Goal: Transaction & Acquisition: Register for event/course

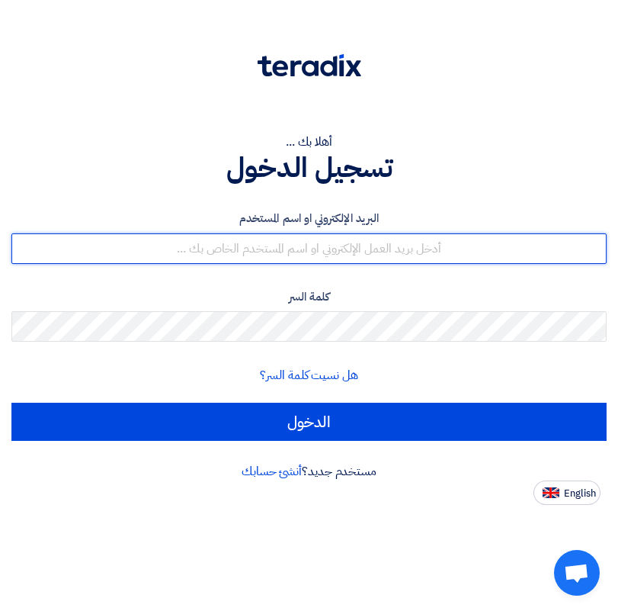
click at [258, 243] on input "text" at bounding box center [308, 248] width 595 height 30
click at [288, 249] on input "text" at bounding box center [308, 248] width 595 height 30
paste input "poulamena74@gmail.com"
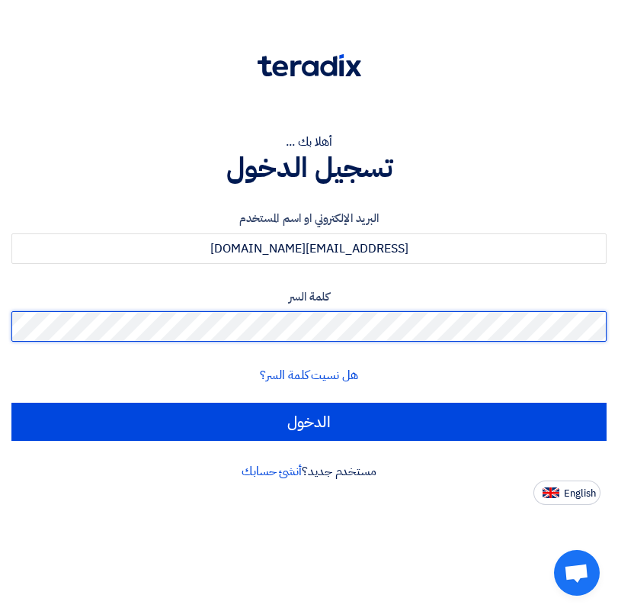
click at [11, 402] on input "الدخول" at bounding box center [308, 421] width 595 height 38
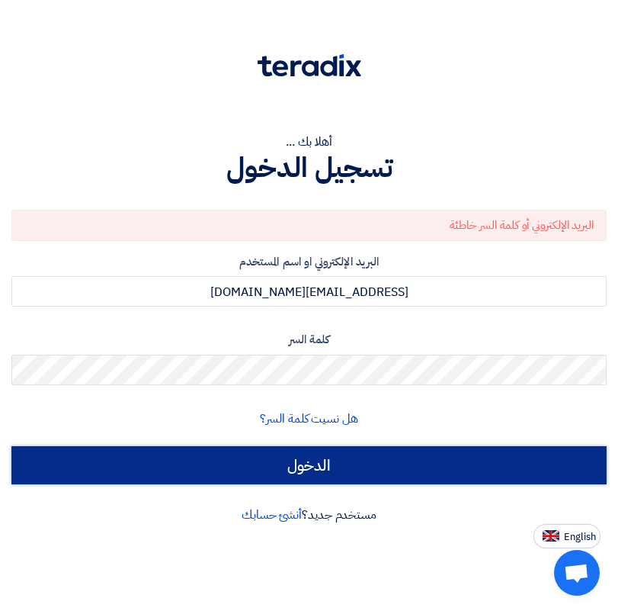
click at [320, 466] on input "الدخول" at bounding box center [308, 465] width 595 height 38
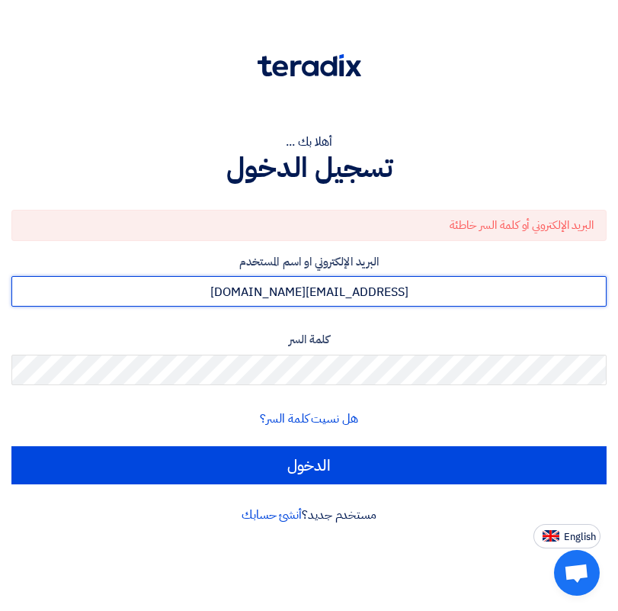
click at [319, 283] on input "poulamena74@gmail.com" at bounding box center [308, 291] width 595 height 30
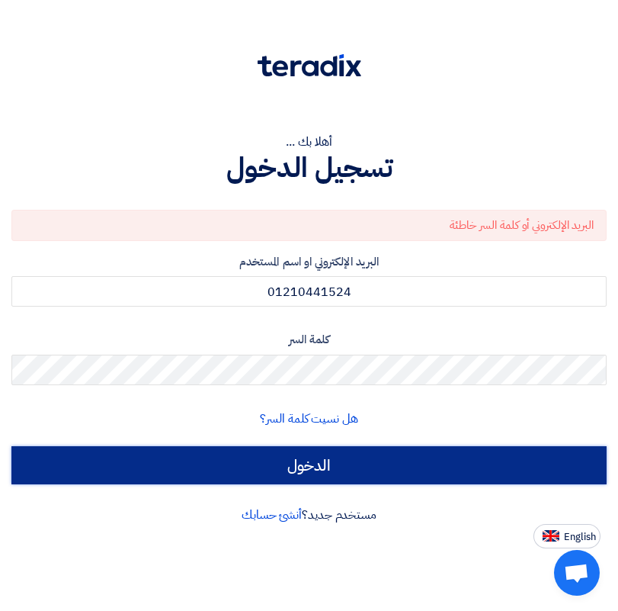
click at [326, 470] on input "الدخول" at bounding box center [308, 465] width 595 height 38
click at [322, 469] on input "الدخول" at bounding box center [308, 465] width 595 height 38
click at [339, 454] on input "الدخول" at bounding box center [308, 465] width 595 height 38
click at [338, 467] on input "الدخول" at bounding box center [308, 465] width 595 height 38
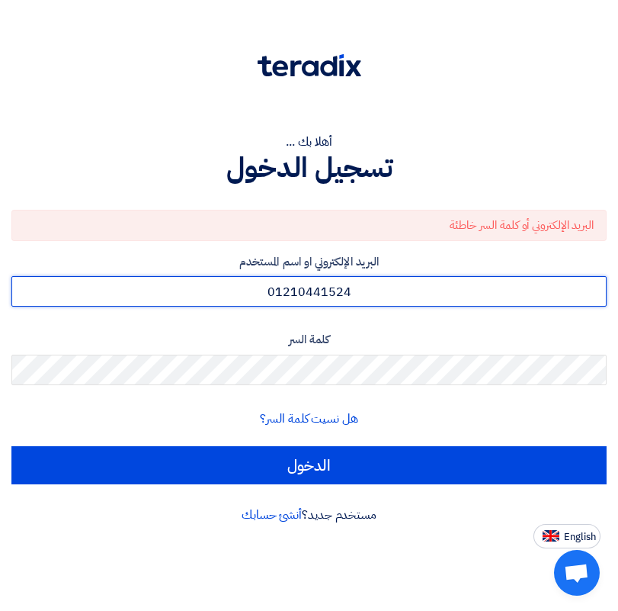
click at [401, 293] on input "01210441524" at bounding box center [308, 291] width 595 height 30
click at [378, 298] on input "01210441524" at bounding box center [308, 291] width 595 height 30
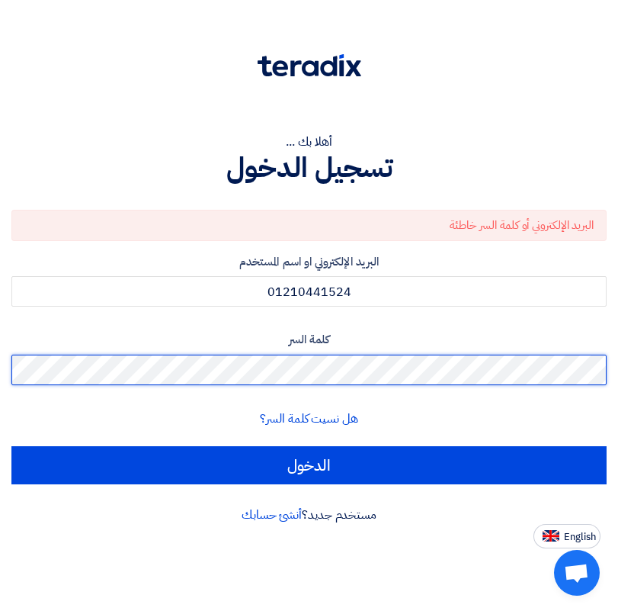
click at [11, 446] on input "الدخول" at bounding box center [308, 465] width 595 height 38
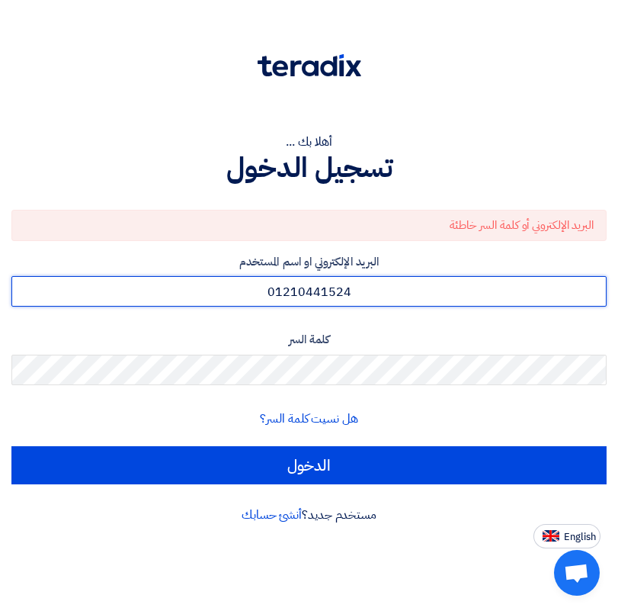
click at [342, 286] on input "01210441524" at bounding box center [308, 291] width 595 height 30
paste input "poulamena74@gmail.com"
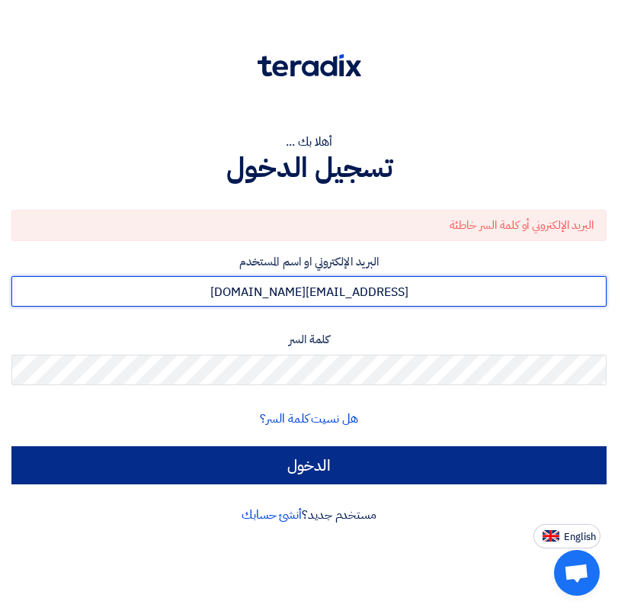
type input "poulamena74@gmail.com"
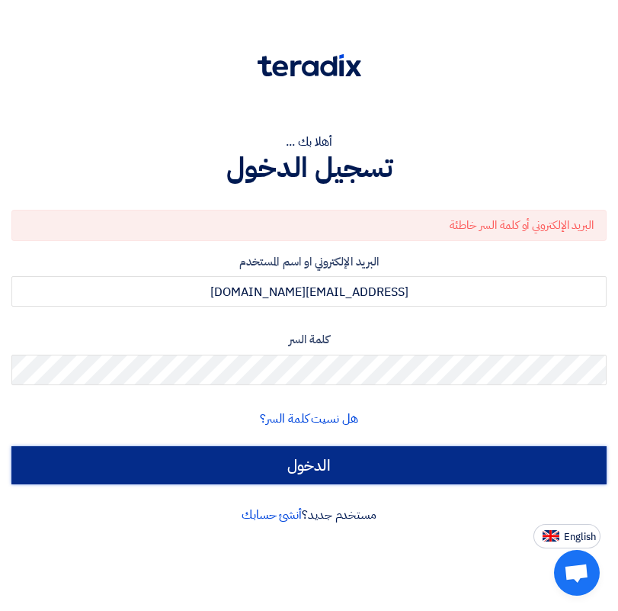
click at [307, 458] on input "الدخول" at bounding box center [308, 465] width 595 height 38
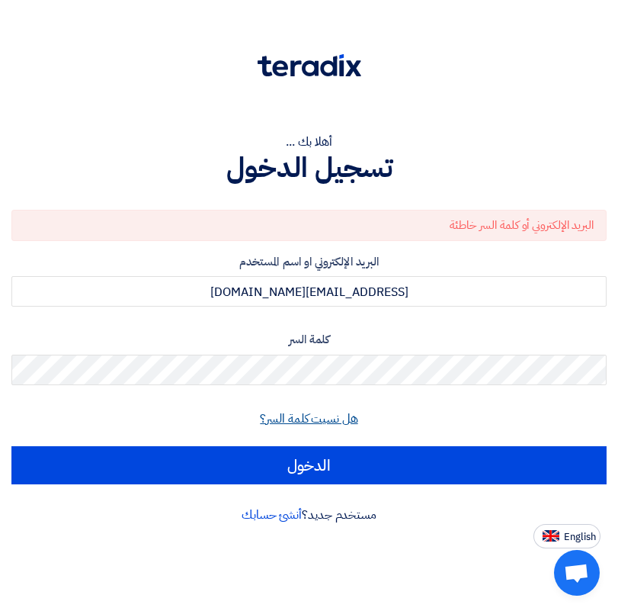
click at [314, 421] on link "هل نسيت كلمة السر؟" at bounding box center [309, 418] width 98 height 18
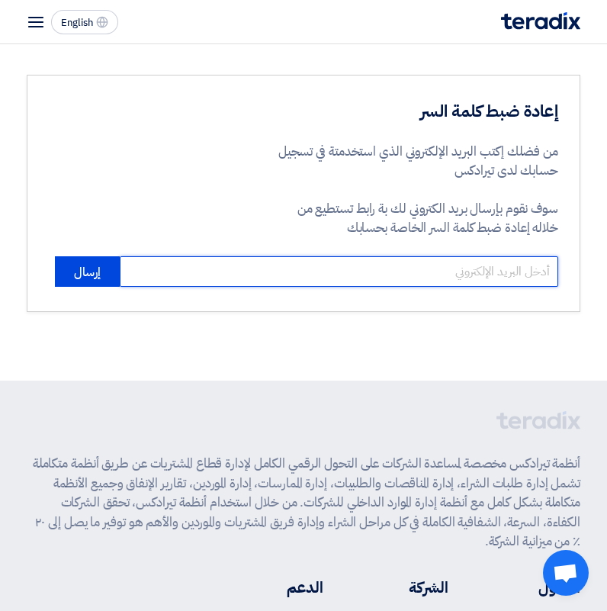
click at [445, 281] on input "email" at bounding box center [339, 271] width 438 height 30
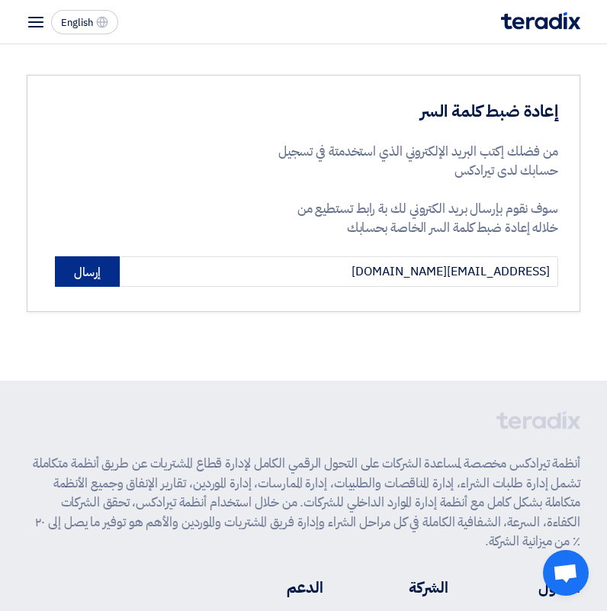
click at [72, 271] on button "إرسال" at bounding box center [87, 271] width 65 height 30
click at [87, 284] on button "إرسال" at bounding box center [87, 271] width 65 height 30
click at [91, 281] on button "إرسال" at bounding box center [87, 271] width 65 height 30
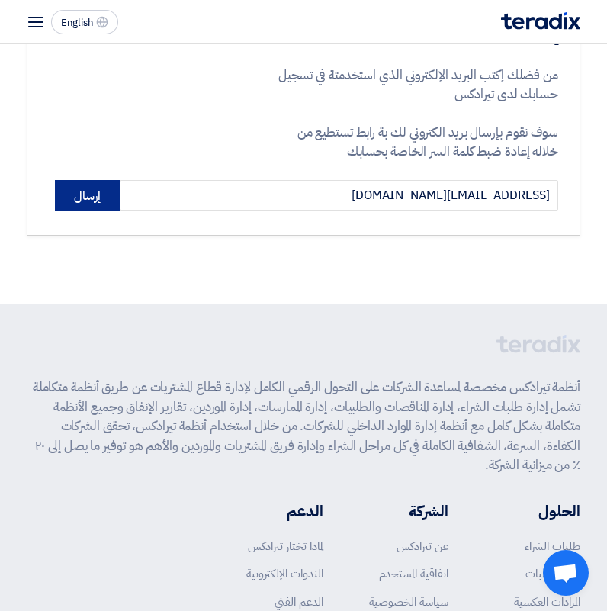
click at [93, 200] on button "إرسال" at bounding box center [87, 195] width 65 height 30
click at [93, 199] on button "إرسال" at bounding box center [87, 195] width 65 height 30
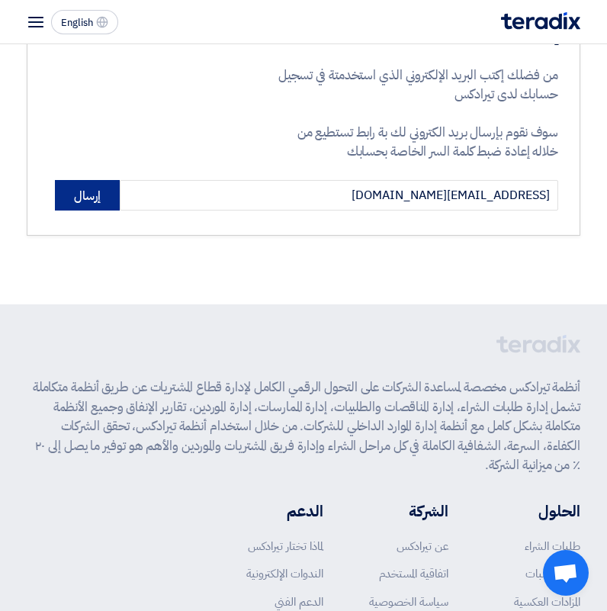
click at [93, 199] on button "إرسال" at bounding box center [87, 195] width 65 height 30
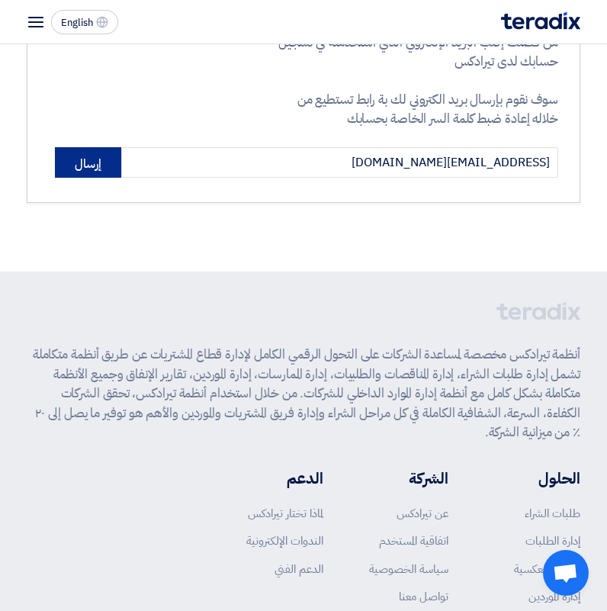
scroll to position [0, 0]
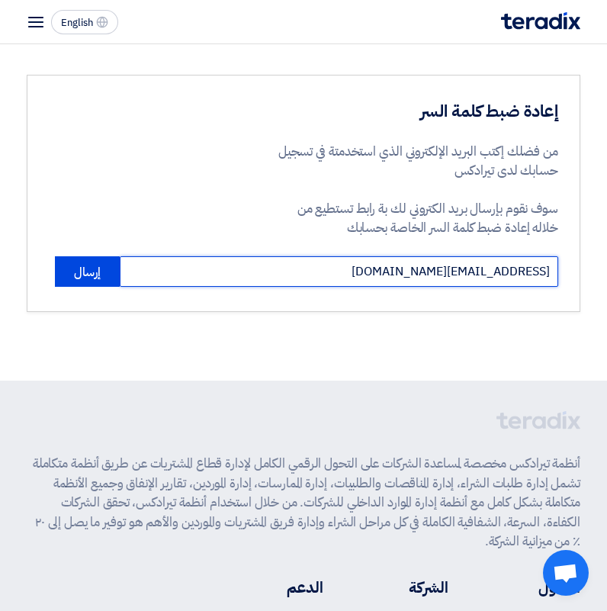
click at [465, 284] on input "poulamena74@gmail.com" at bounding box center [339, 271] width 438 height 30
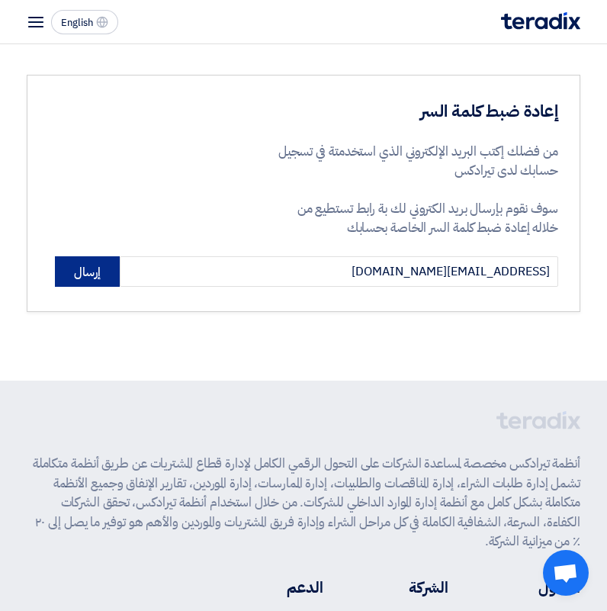
click at [101, 280] on button "إرسال" at bounding box center [87, 271] width 65 height 30
click at [87, 271] on button "إرسال" at bounding box center [87, 271] width 65 height 30
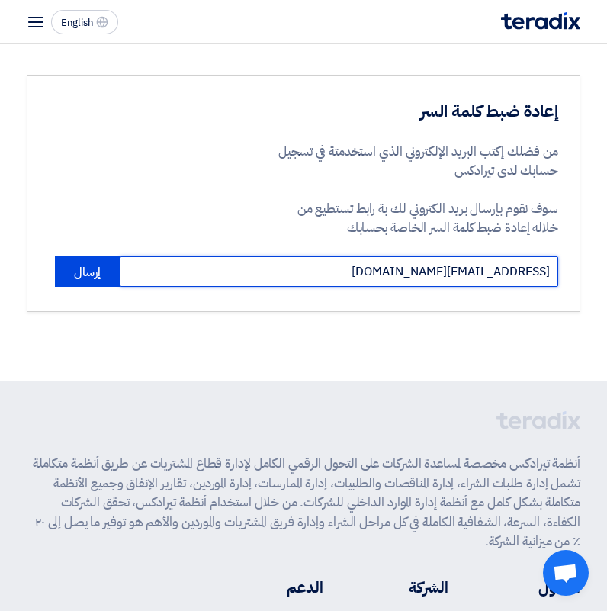
click at [453, 272] on input "poulamena74@gmail.com" at bounding box center [339, 271] width 438 height 30
drag, startPoint x: 473, startPoint y: 271, endPoint x: 444, endPoint y: 276, distance: 29.5
click at [471, 271] on input "poulamena74@gmail.com" at bounding box center [339, 271] width 438 height 30
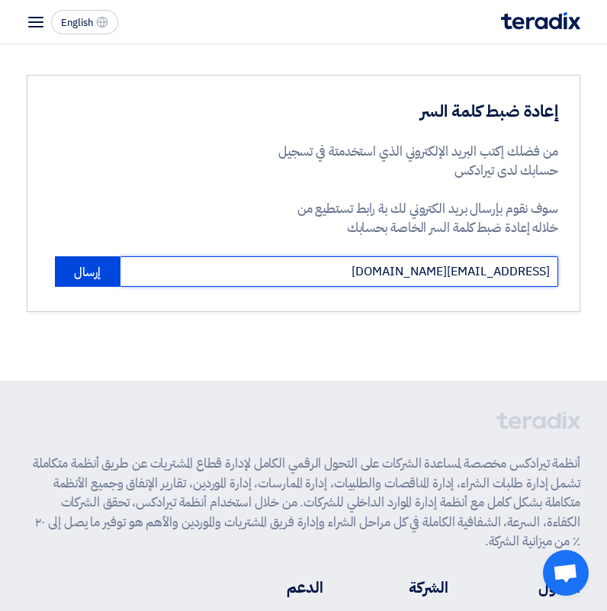
click at [425, 278] on input "poulamena74@gmail.com" at bounding box center [339, 271] width 438 height 30
click at [423, 268] on input "poulamena74@gmail.com" at bounding box center [339, 271] width 438 height 30
type input "polamena74@gmail.com"
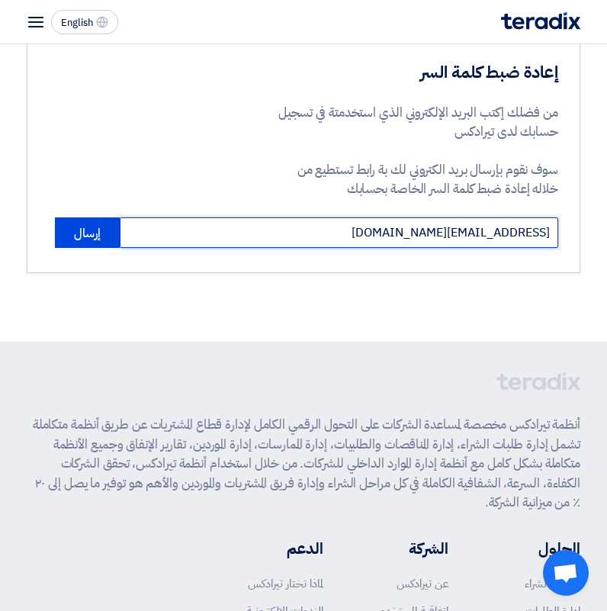
scroll to position [76, 0]
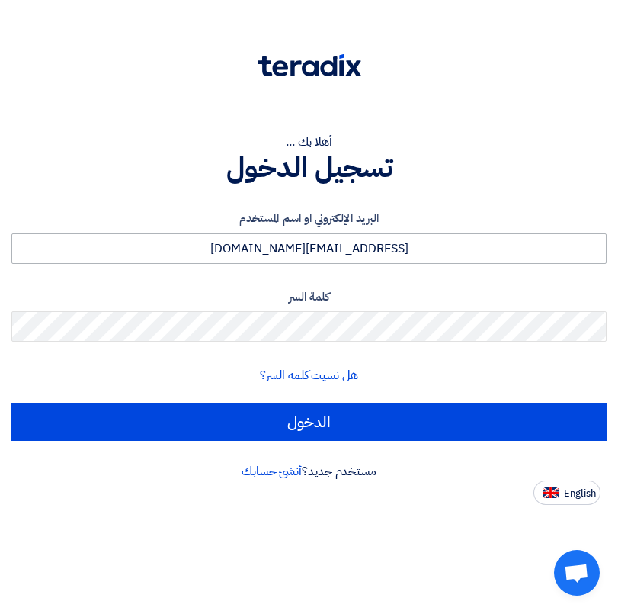
click at [306, 258] on input "poulamena74@gmail.com" at bounding box center [308, 248] width 595 height 30
type input "ح"
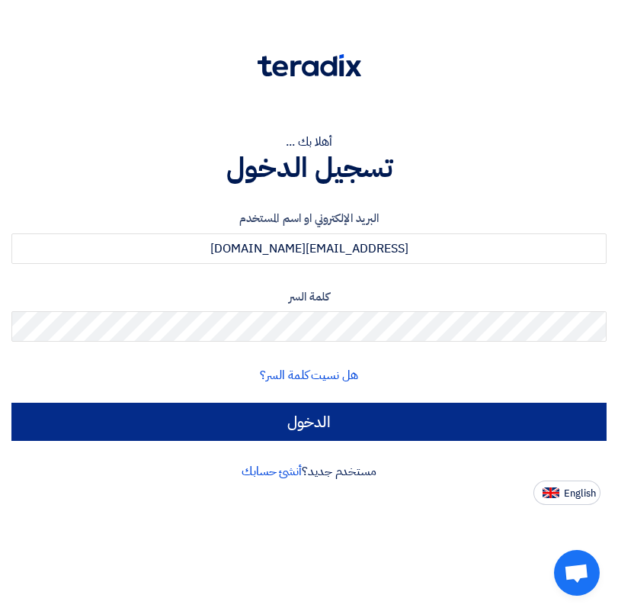
type input "polamekhael89@gmail.com"
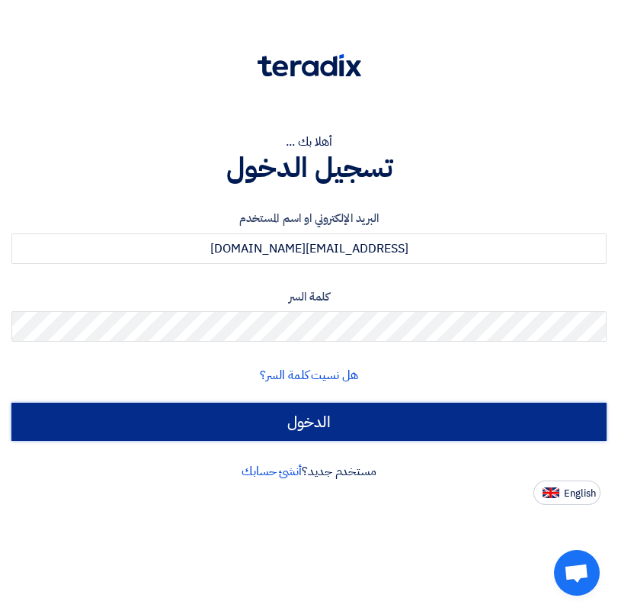
click at [309, 421] on input "الدخول" at bounding box center [308, 421] width 595 height 38
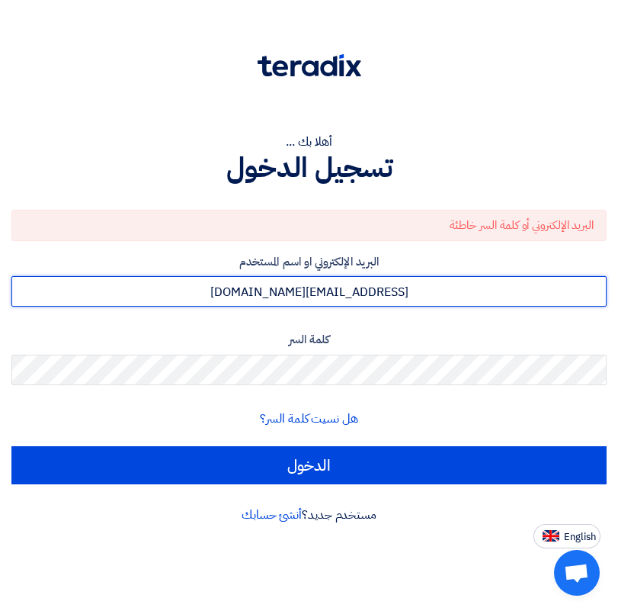
click at [325, 299] on input "polamekhael89@gmail.com" at bounding box center [308, 291] width 595 height 30
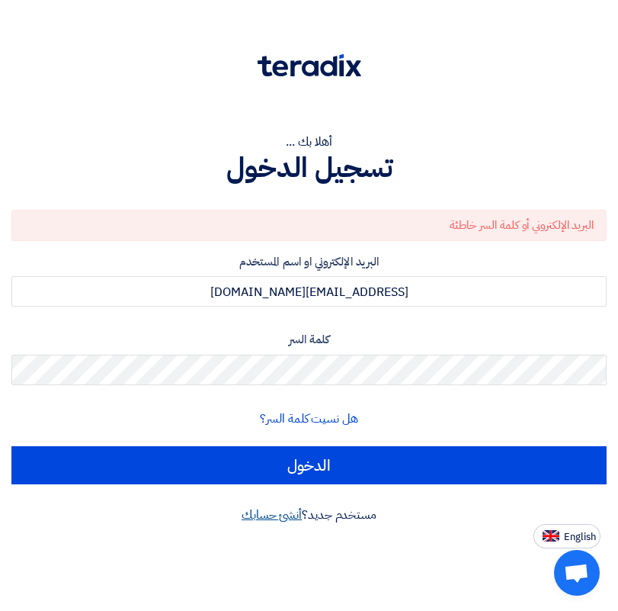
click at [272, 516] on link "أنشئ حسابك" at bounding box center [272, 514] width 60 height 18
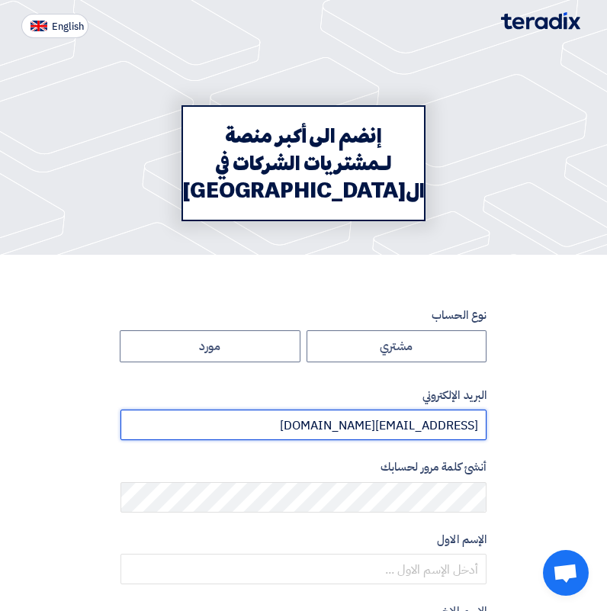
click at [304, 418] on input "poulamena74@gmail.com" at bounding box center [303, 424] width 366 height 30
click at [304, 417] on input "poulamena74@gmail.com" at bounding box center [303, 424] width 366 height 30
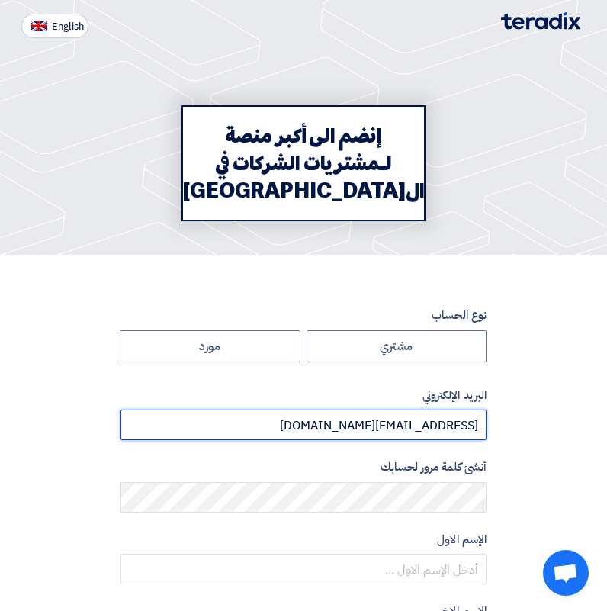
click at [304, 417] on input "poulamena74@gmail.com" at bounding box center [303, 424] width 366 height 30
paste input "lamekhael89"
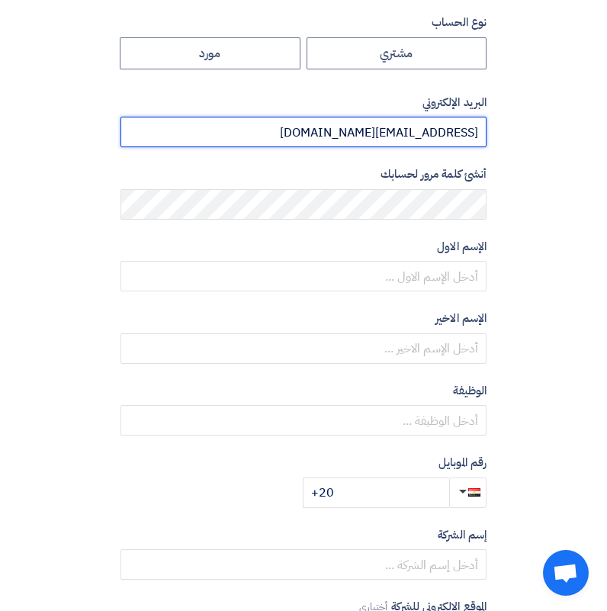
scroll to position [381, 0]
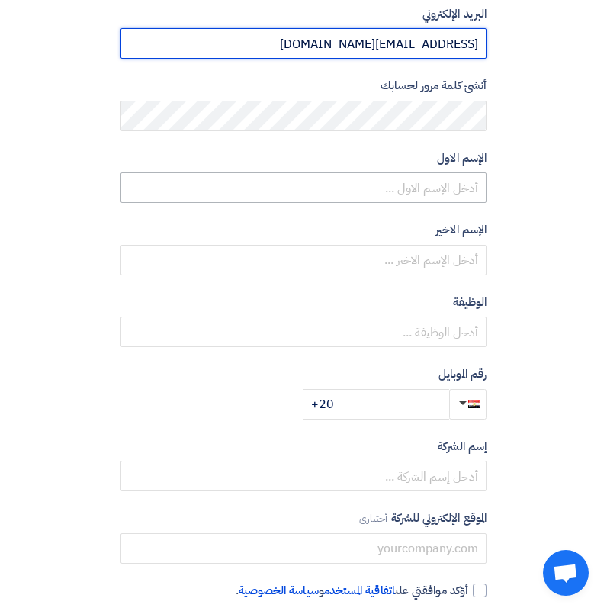
type input "polamekhael89@gmail.com"
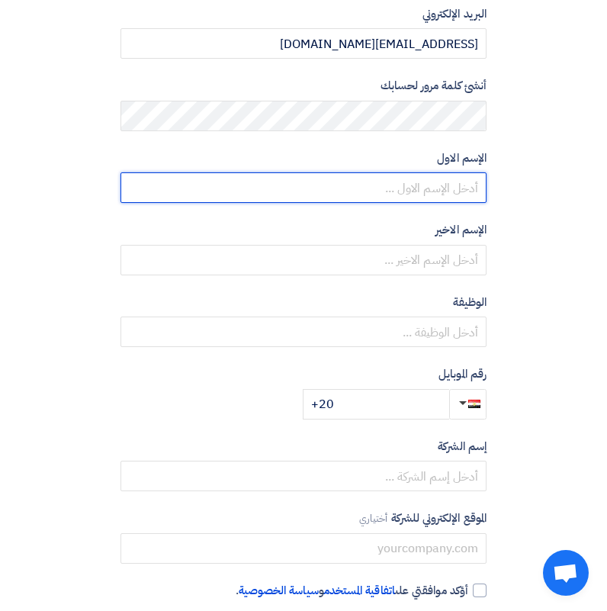
click at [426, 200] on input "text" at bounding box center [303, 187] width 366 height 30
type input "Pola"
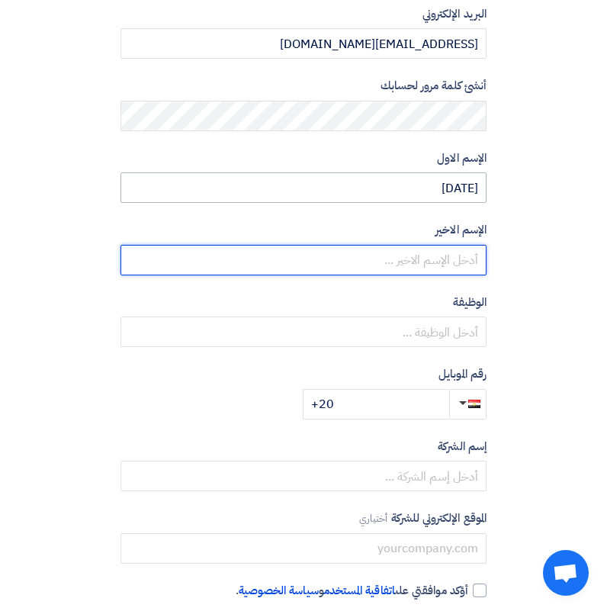
type input "Mekhael"
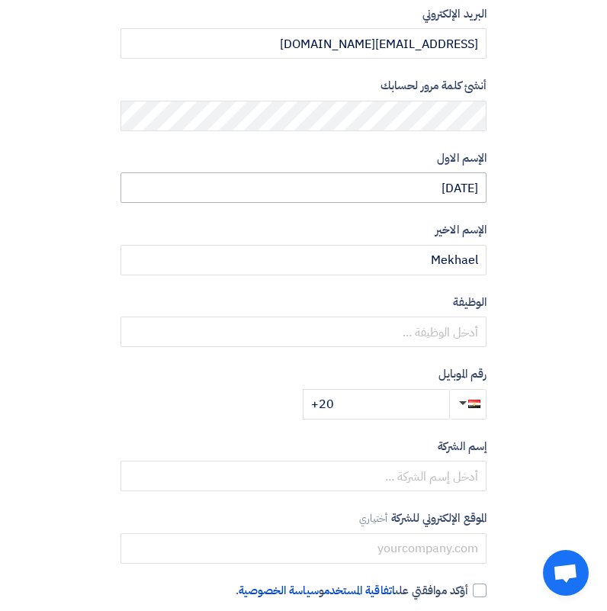
type input "Sales Engineer"
click at [348, 399] on input "+20" at bounding box center [376, 404] width 146 height 30
type input "+201210441524"
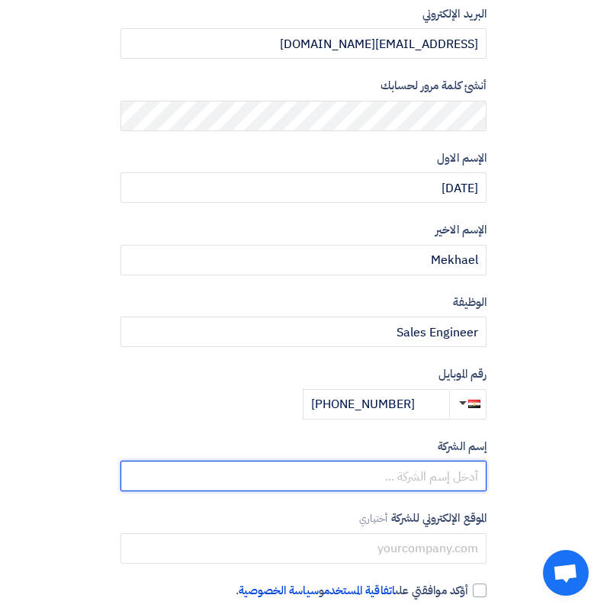
click at [388, 473] on input "text" at bounding box center [303, 475] width 366 height 30
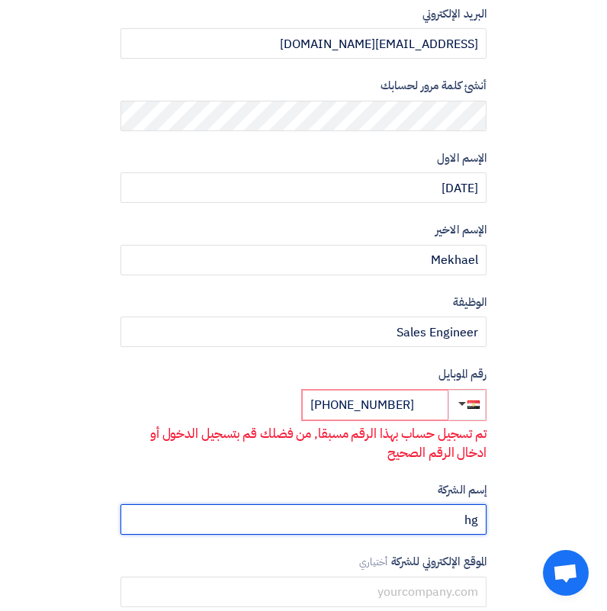
type input "h"
type input "الوطنيه للتجاره والتوكيلات"
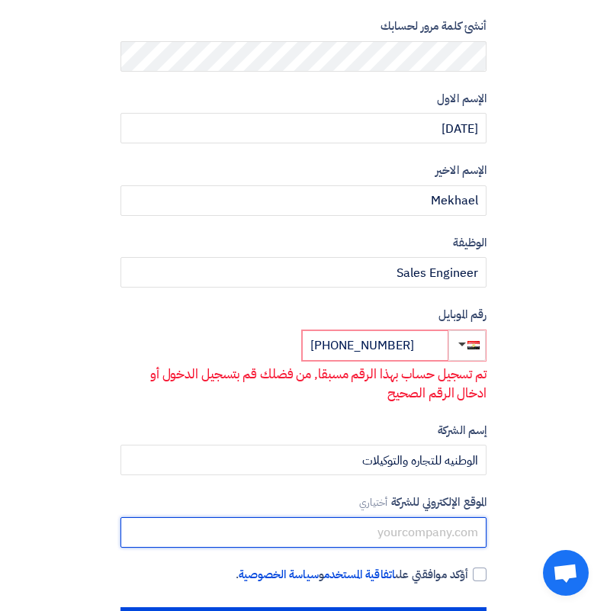
scroll to position [501, 0]
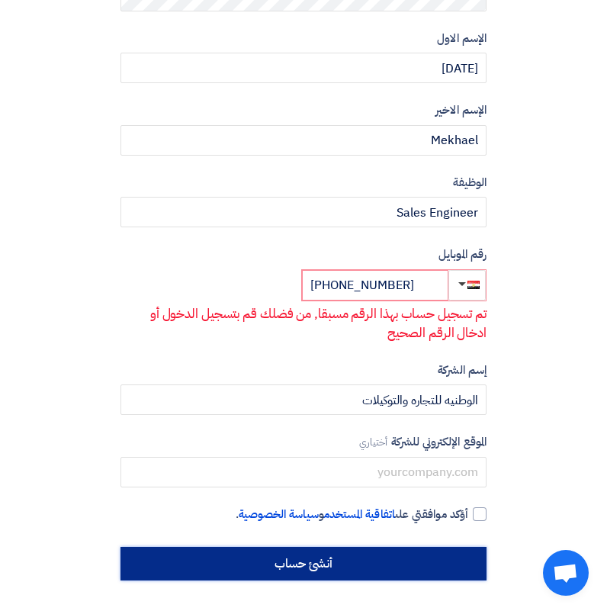
click at [260, 566] on input "أنشئ حساب" at bounding box center [303, 564] width 366 height 34
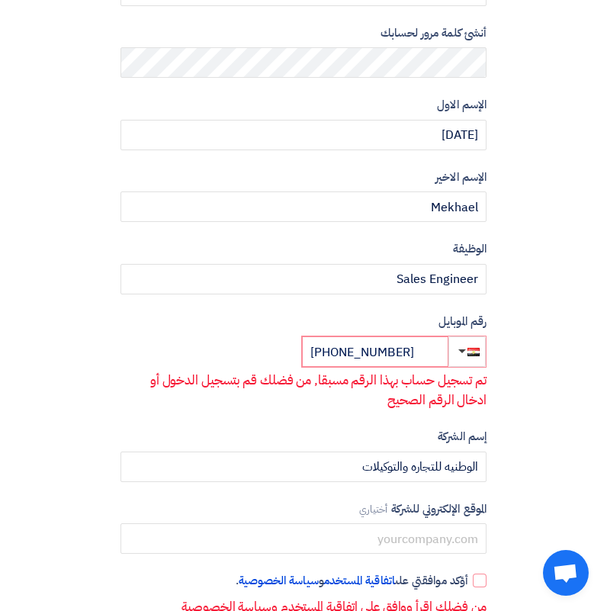
scroll to position [457, 0]
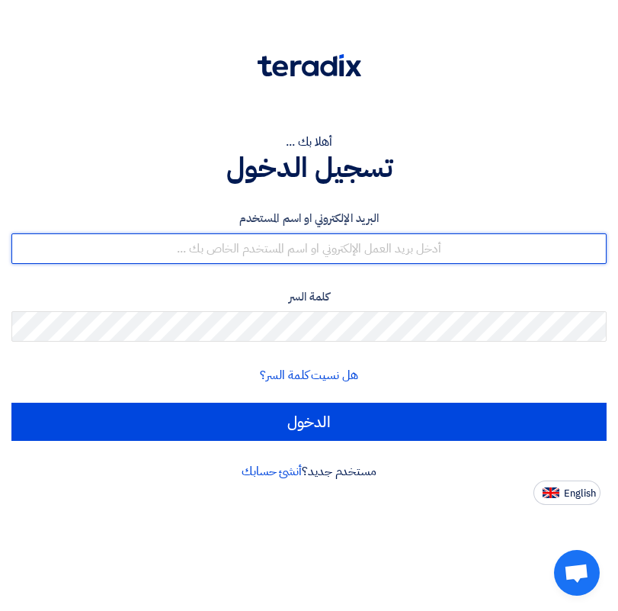
click at [307, 249] on input "text" at bounding box center [308, 248] width 595 height 30
type input "ح"
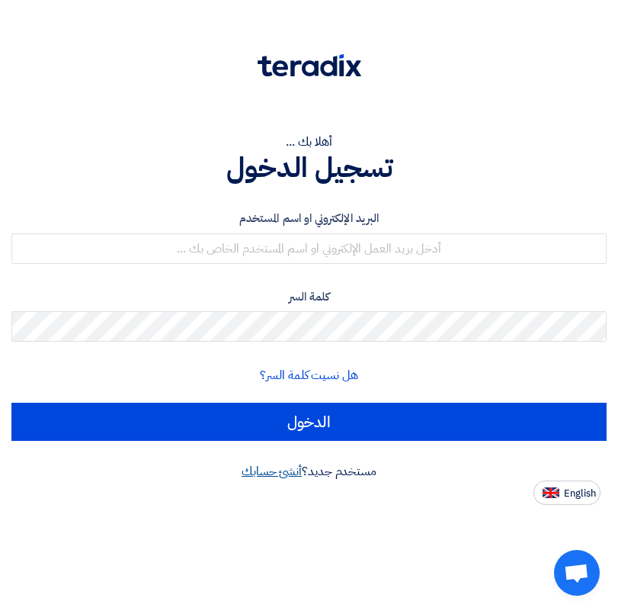
click at [279, 470] on link "أنشئ حسابك" at bounding box center [272, 471] width 60 height 18
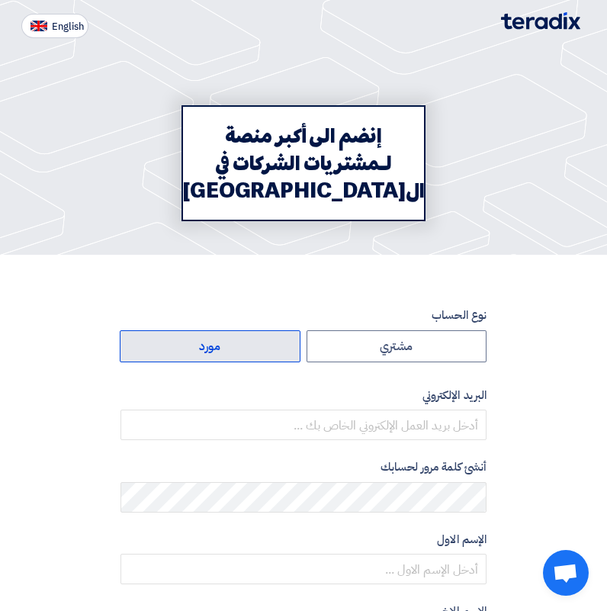
click at [245, 357] on label "مورد" at bounding box center [210, 346] width 181 height 32
click at [245, 357] on input "مورد" at bounding box center [209, 346] width 179 height 30
radio input "true"
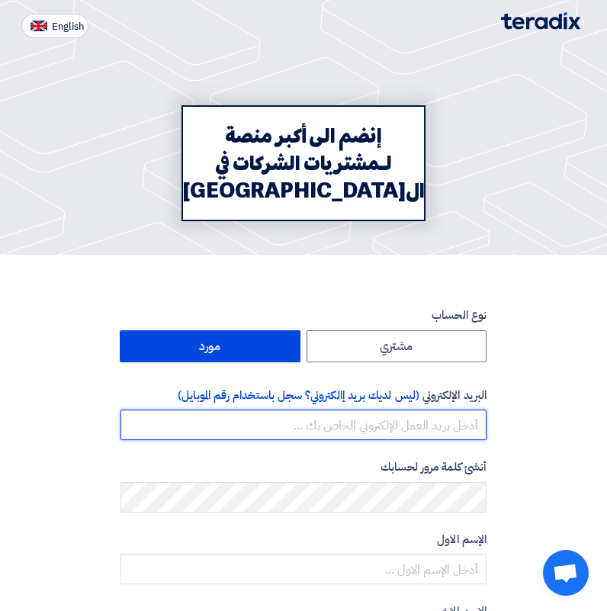
click at [355, 420] on input "email" at bounding box center [303, 424] width 366 height 30
type input "poulamena74@gmail.com"
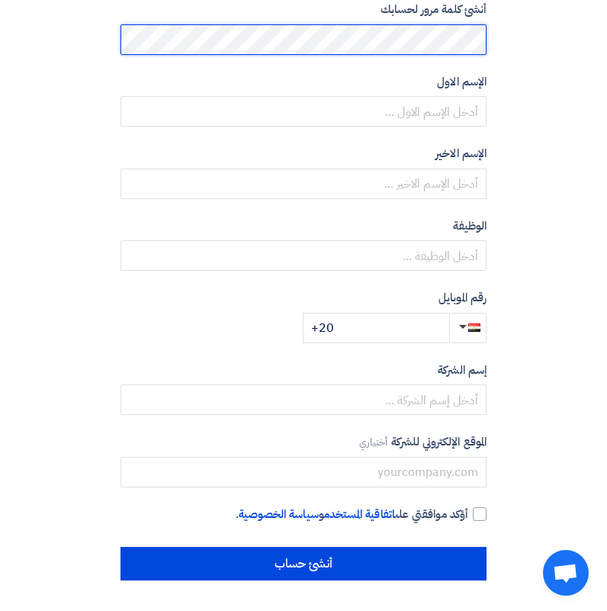
scroll to position [152, 0]
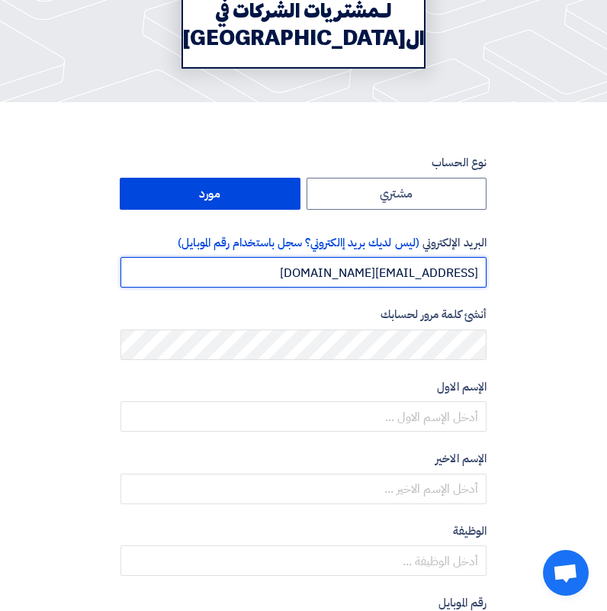
click at [400, 279] on input "poulamena74@gmail.com" at bounding box center [303, 272] width 366 height 30
click at [400, 277] on input "poulamena74@gmail.com" at bounding box center [303, 272] width 366 height 30
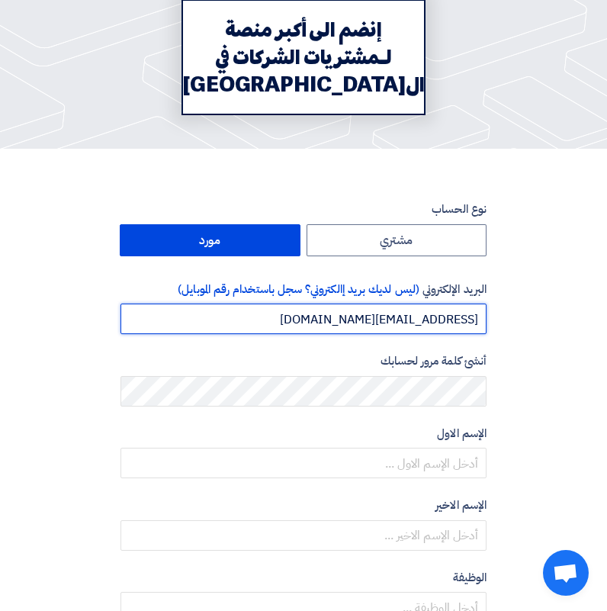
scroll to position [305, 0]
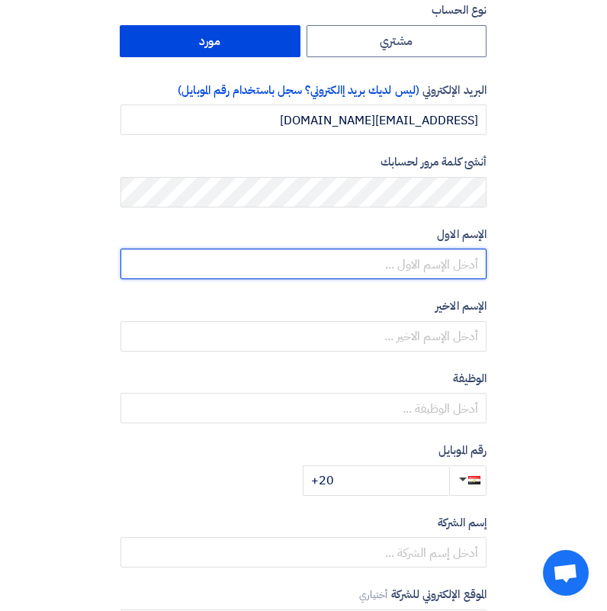
click at [419, 268] on input "text" at bounding box center [303, 264] width 366 height 30
type input "Pola"
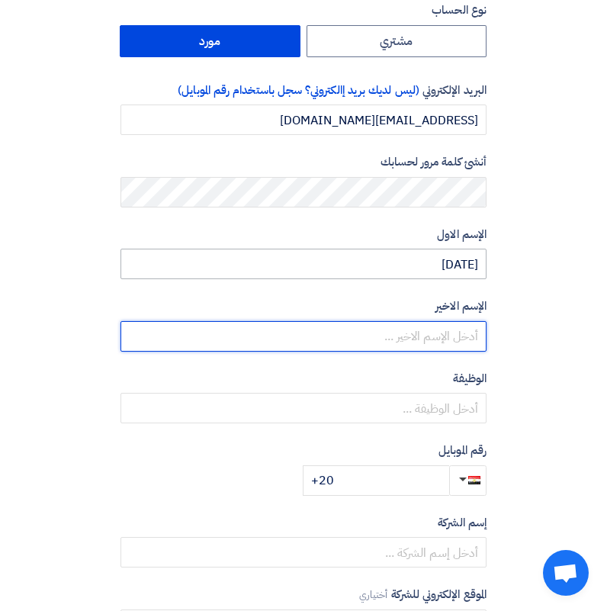
type input "Mekhael"
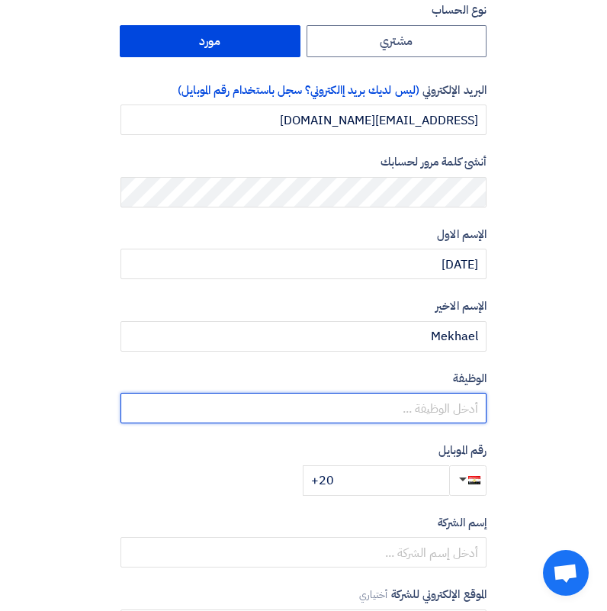
click at [379, 422] on input "text" at bounding box center [303, 408] width 366 height 30
type input "Sales Engineer"
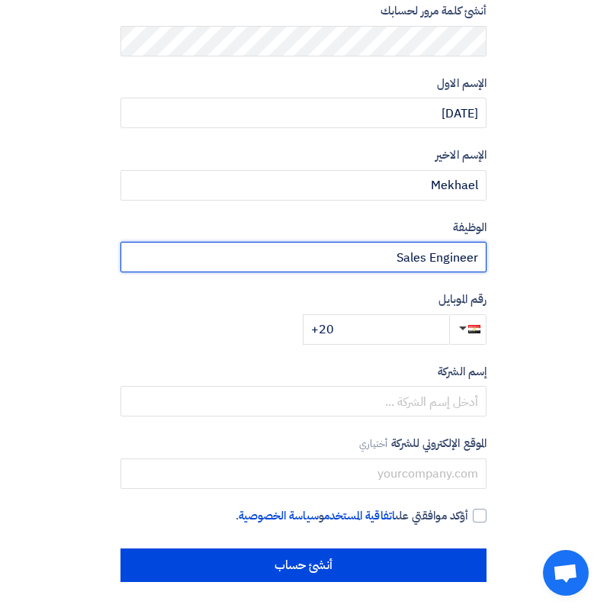
scroll to position [457, 0]
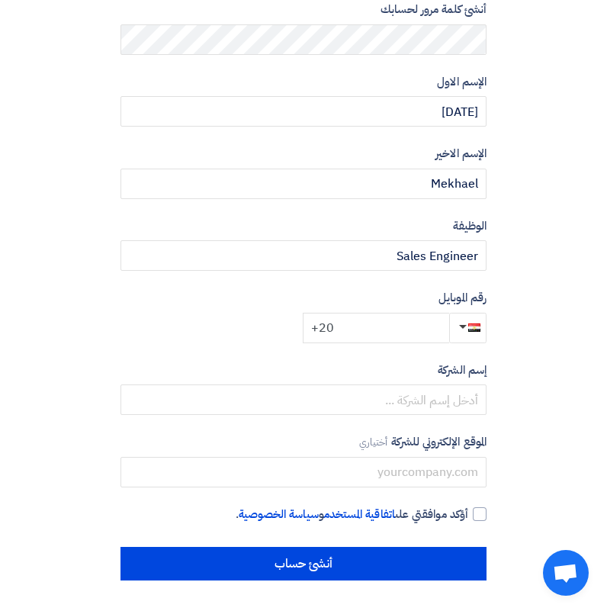
click at [398, 329] on input "+20" at bounding box center [376, 328] width 146 height 30
type input "+20 1210441524"
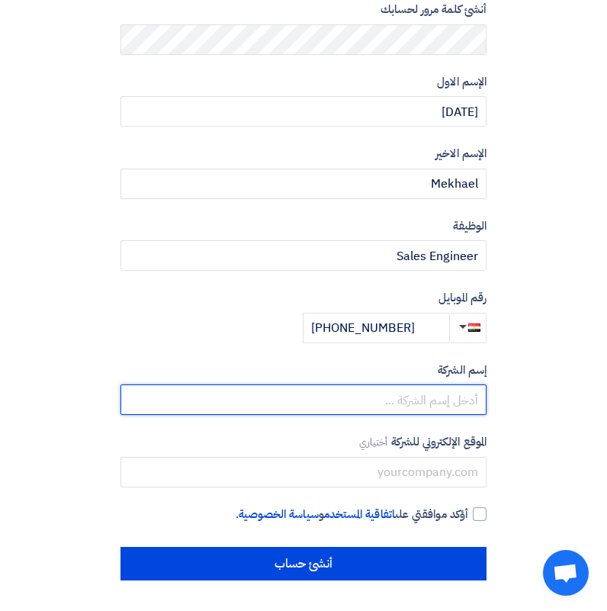
click at [345, 397] on input "text" at bounding box center [303, 399] width 366 height 30
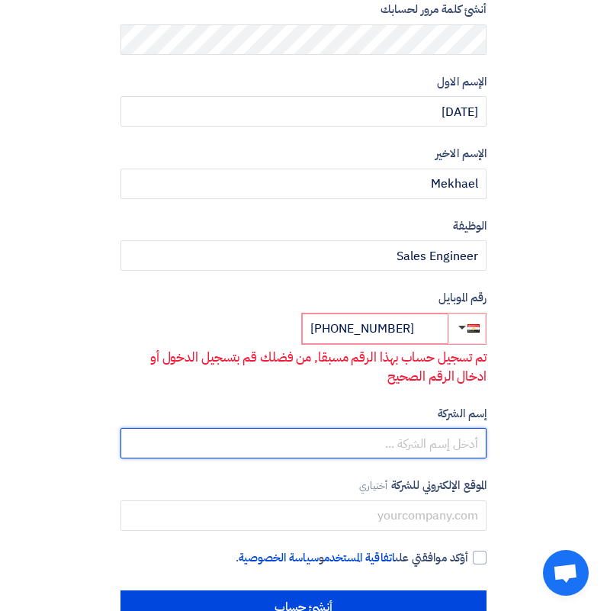
click at [370, 449] on input "text" at bounding box center [303, 443] width 366 height 30
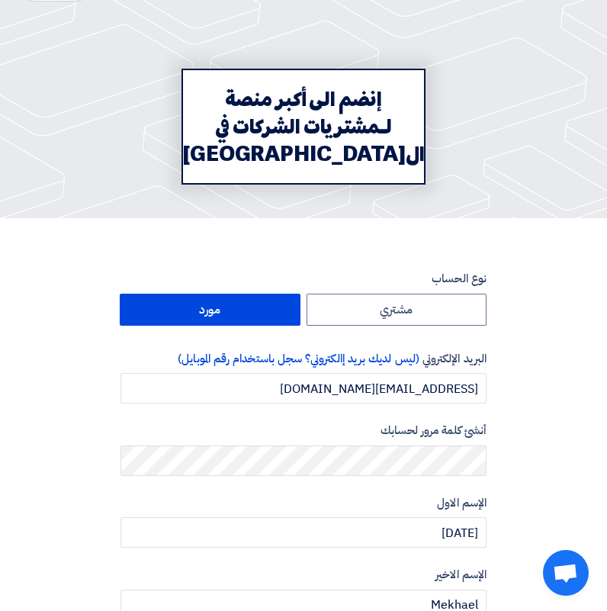
scroll to position [0, 0]
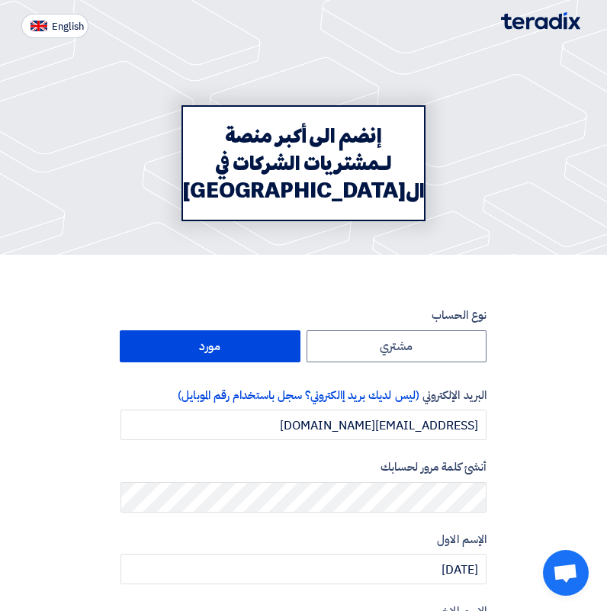
click at [556, 14] on img at bounding box center [540, 21] width 79 height 18
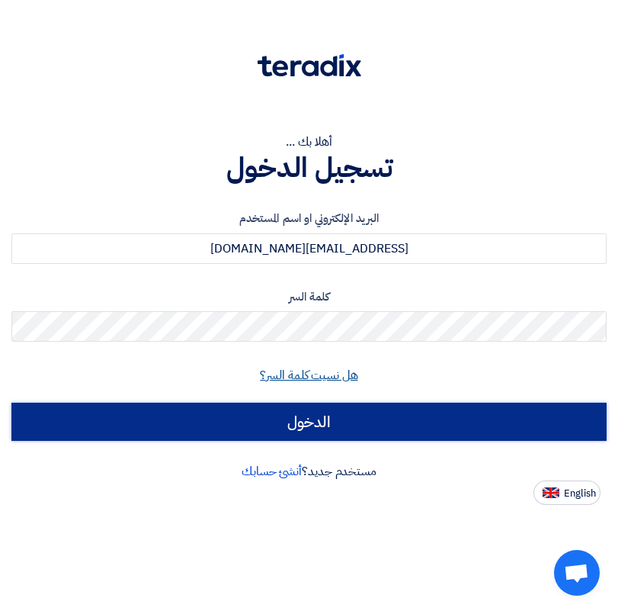
drag, startPoint x: 282, startPoint y: 423, endPoint x: 291, endPoint y: 374, distance: 50.4
click at [282, 423] on input "الدخول" at bounding box center [308, 421] width 595 height 38
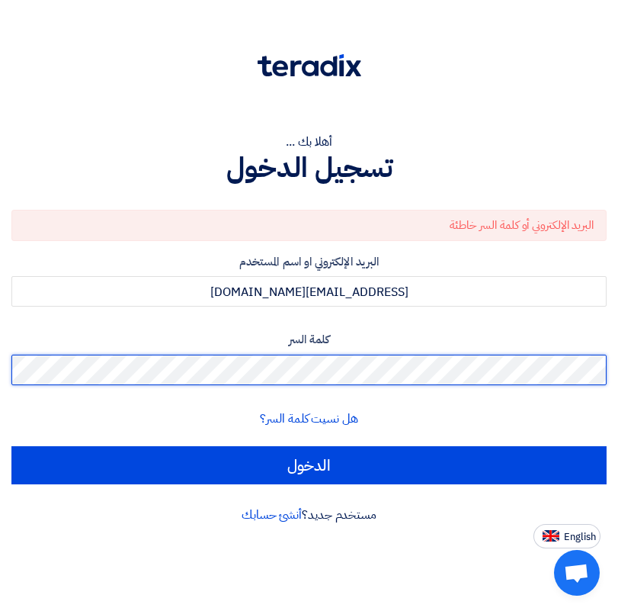
click at [11, 446] on input "الدخول" at bounding box center [308, 465] width 595 height 38
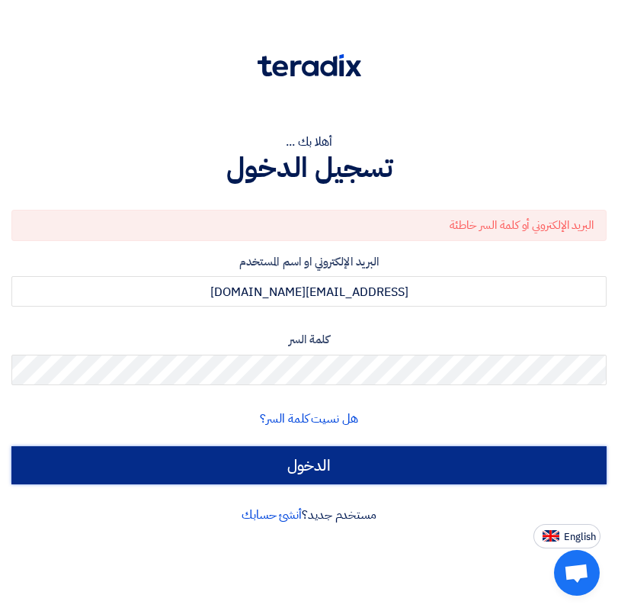
click at [287, 465] on input "الدخول" at bounding box center [308, 465] width 595 height 38
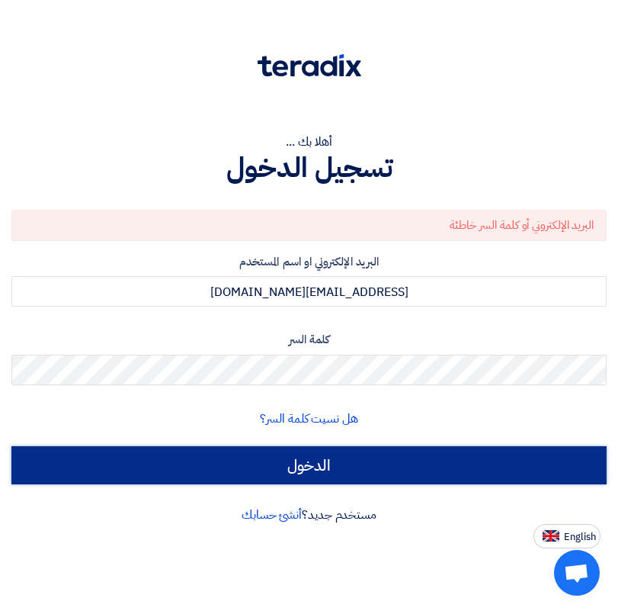
click at [287, 465] on input "الدخول" at bounding box center [308, 465] width 595 height 38
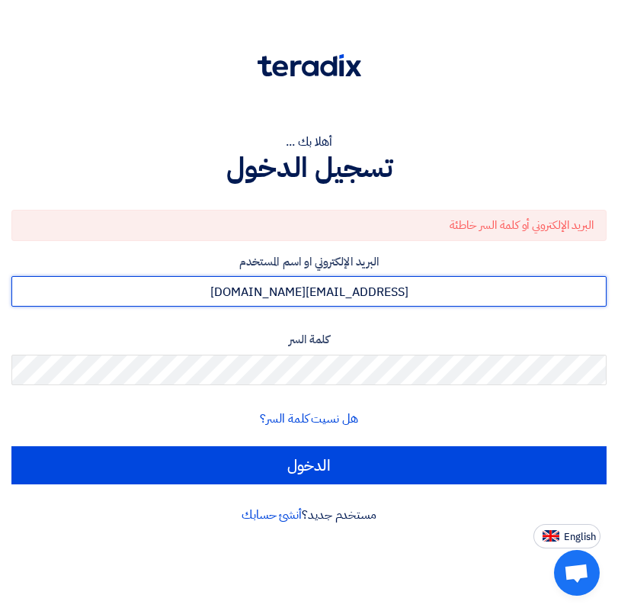
click at [291, 288] on input "poulamena74@gmail.com" at bounding box center [308, 291] width 595 height 30
click at [289, 290] on input "poulamena74@gmail.com" at bounding box center [308, 291] width 595 height 30
click at [287, 293] on input "poulamena74@gmail.com" at bounding box center [308, 291] width 595 height 30
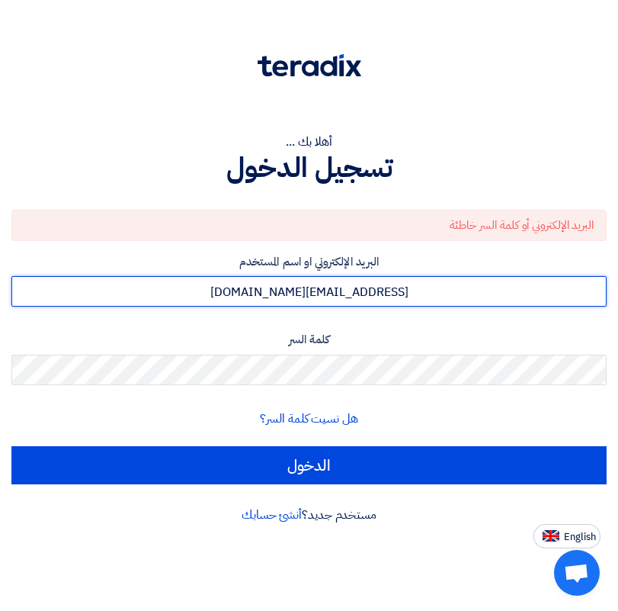
paste input "bola@alwataniaeg"
type input "bola@alwataniaeg.com"
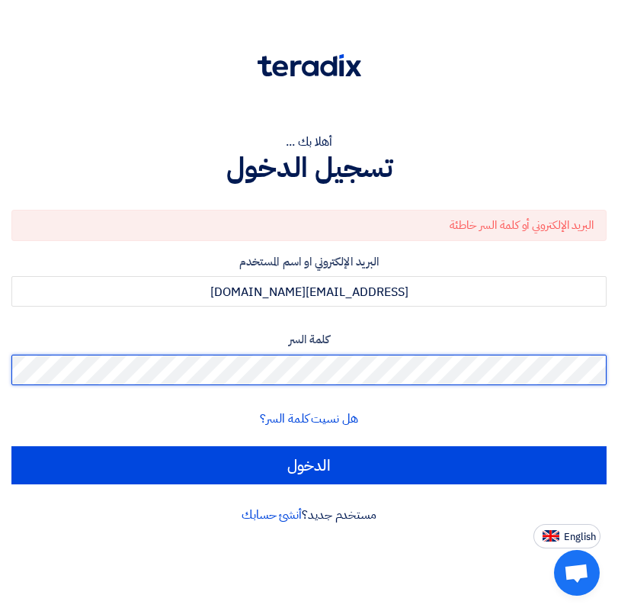
click at [11, 446] on input "الدخول" at bounding box center [308, 465] width 595 height 38
type input "Sign in"
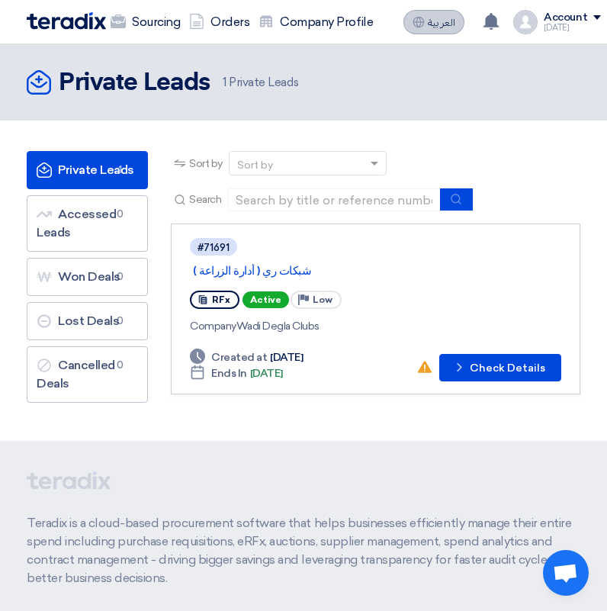
click at [435, 24] on span "العربية" at bounding box center [441, 23] width 27 height 11
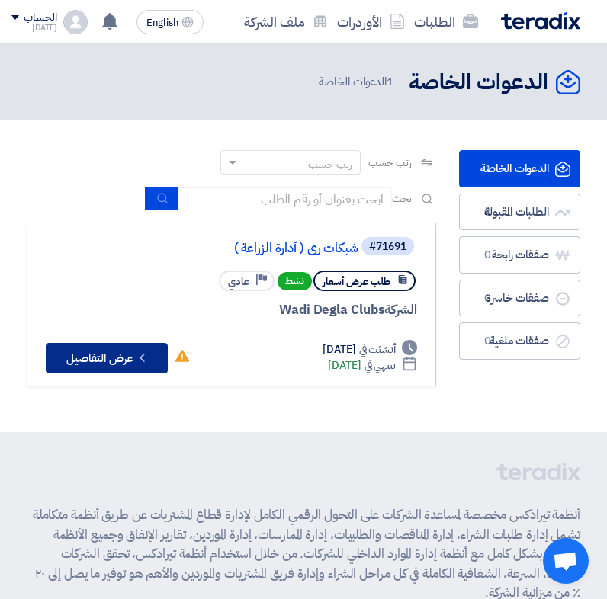
click at [91, 374] on button "Check details عرض التفاصيل" at bounding box center [107, 358] width 122 height 30
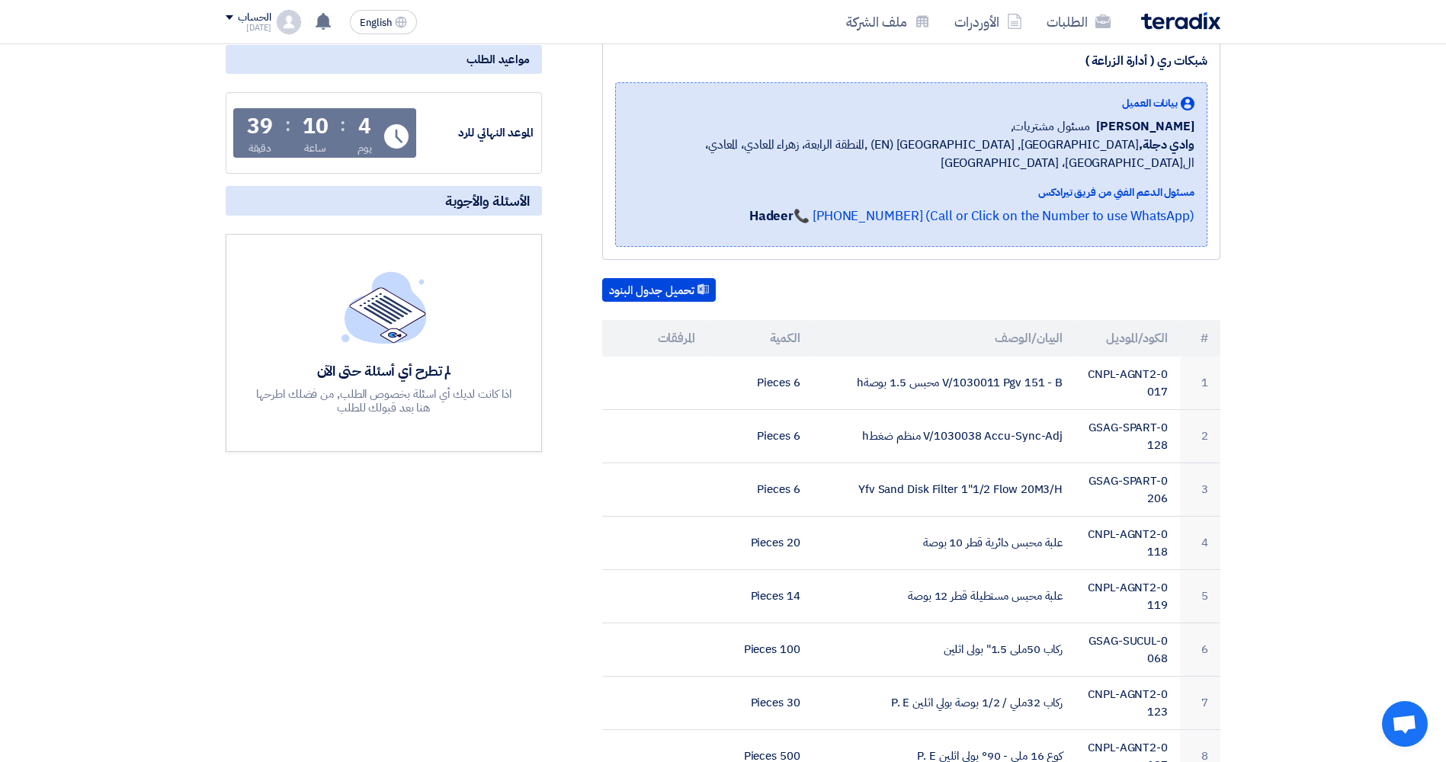
scroll to position [156, 0]
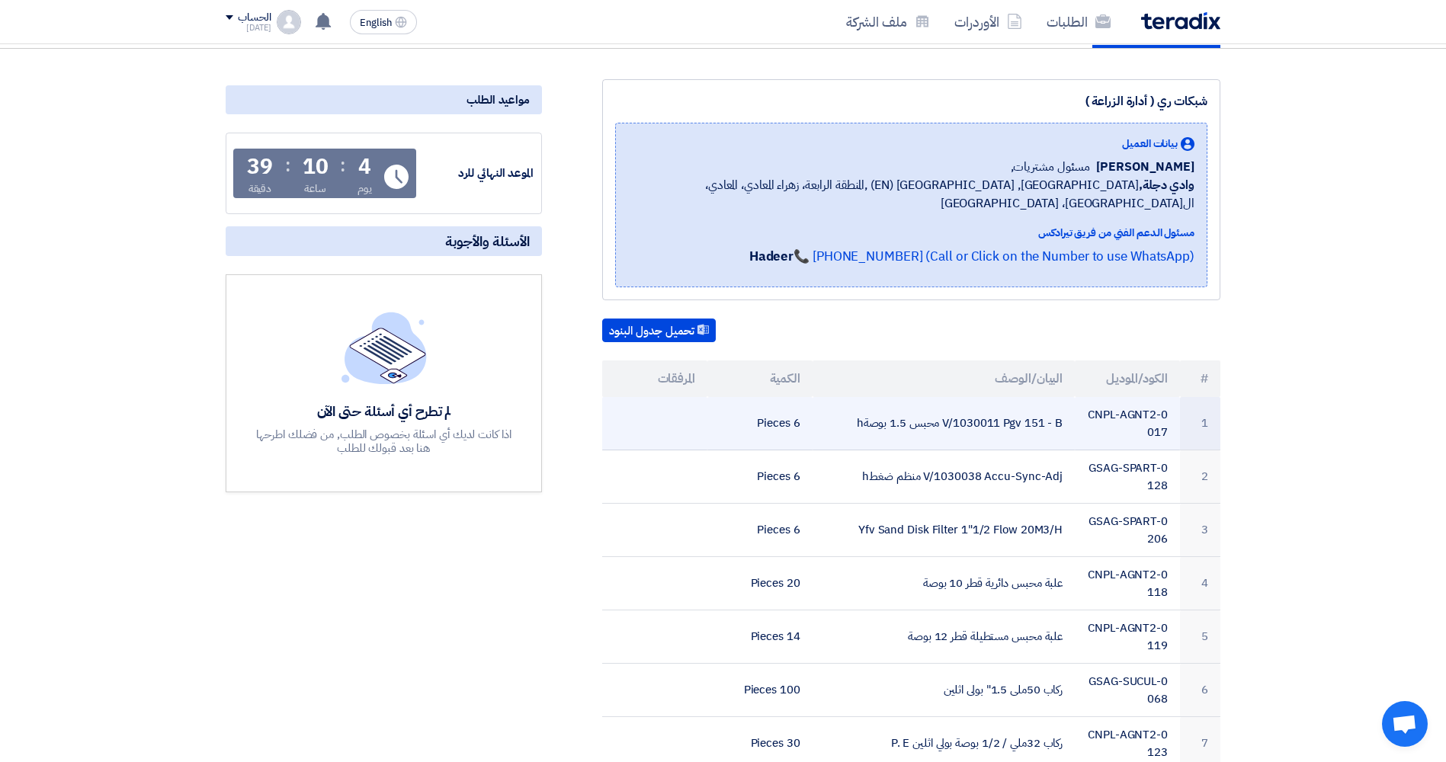
click at [617, 397] on td at bounding box center [654, 423] width 105 height 53
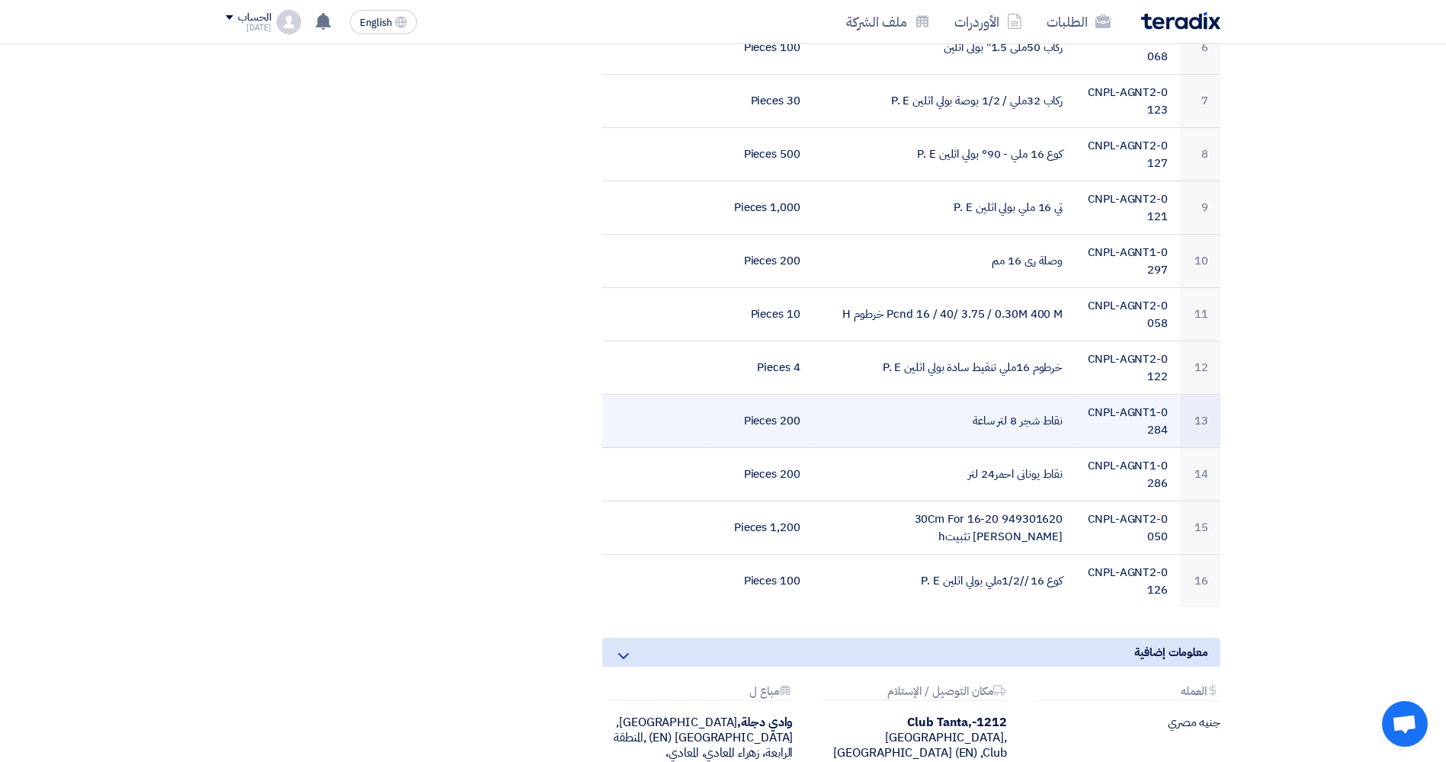
scroll to position [994, 0]
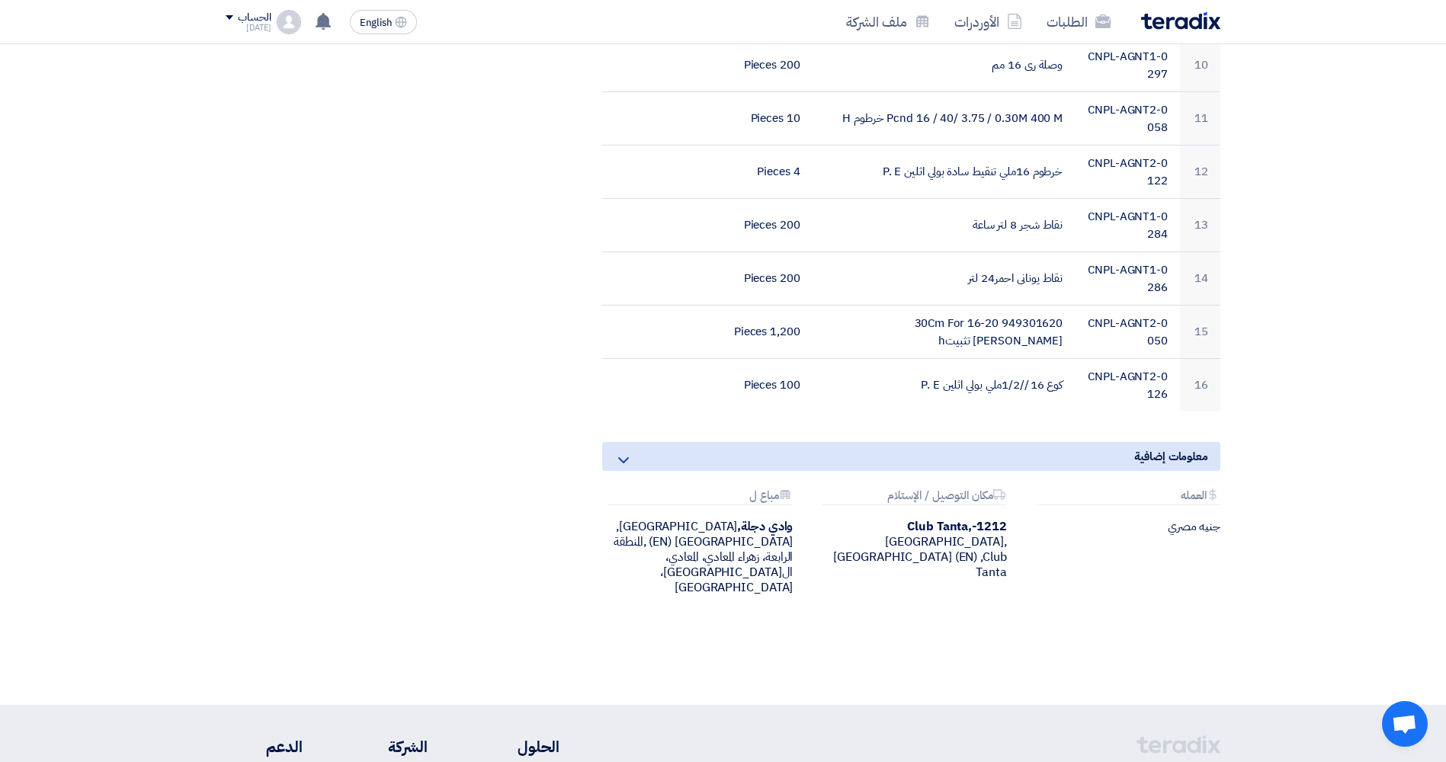
click at [617, 442] on div "معلومات إضافية" at bounding box center [911, 456] width 618 height 29
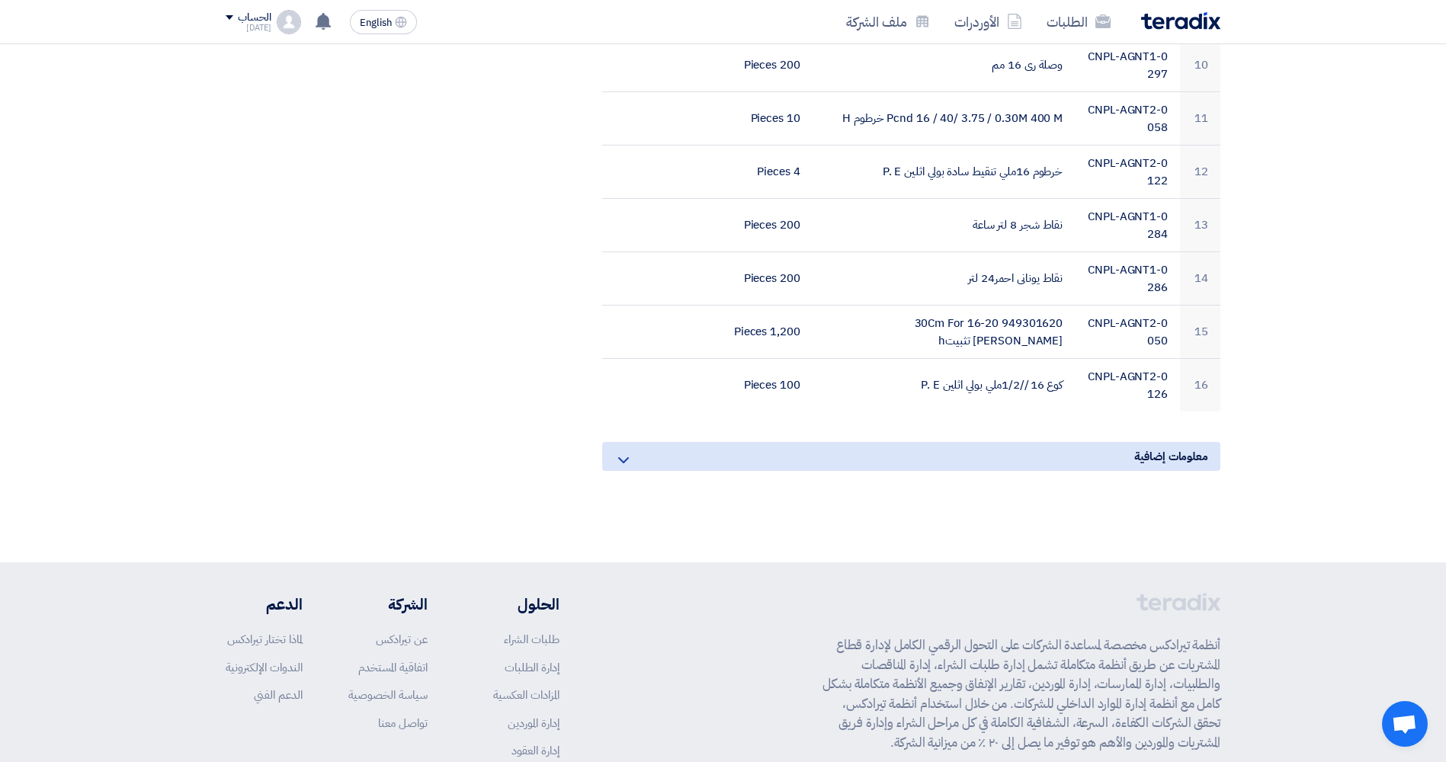
click at [617, 442] on div "معلومات إضافية" at bounding box center [911, 456] width 618 height 29
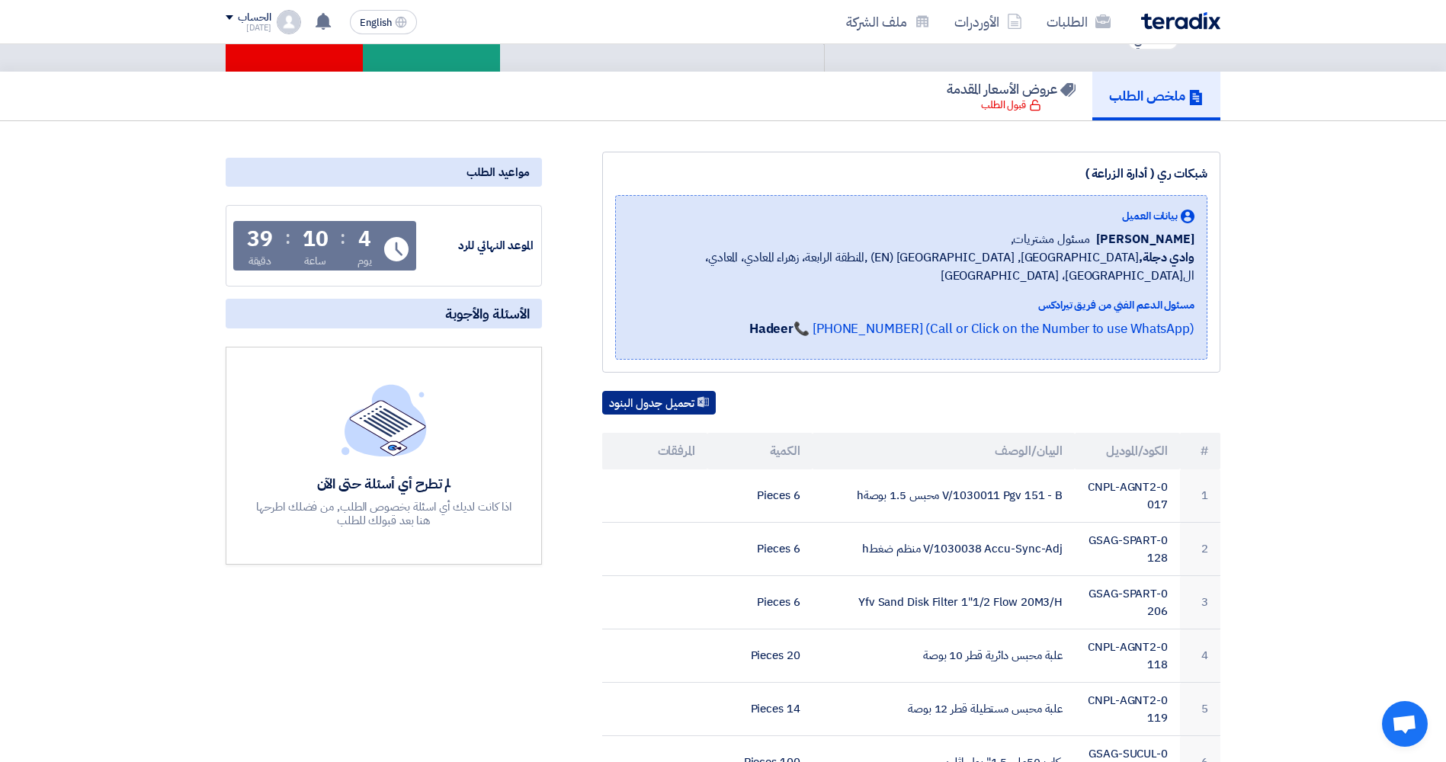
scroll to position [79, 0]
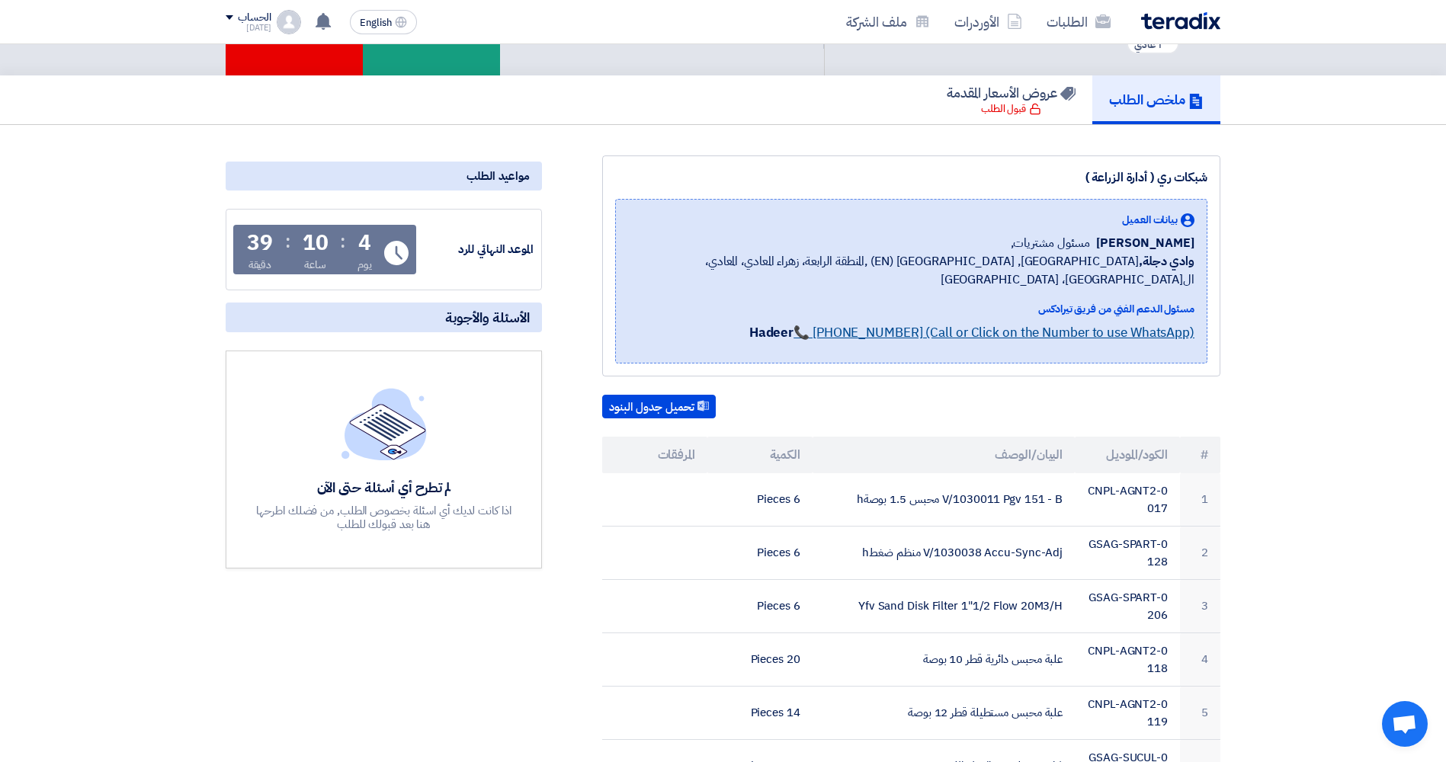
click at [617, 323] on link "📞 +201150342798 (Call or Click on the Number to use WhatsApp)" at bounding box center [994, 332] width 401 height 19
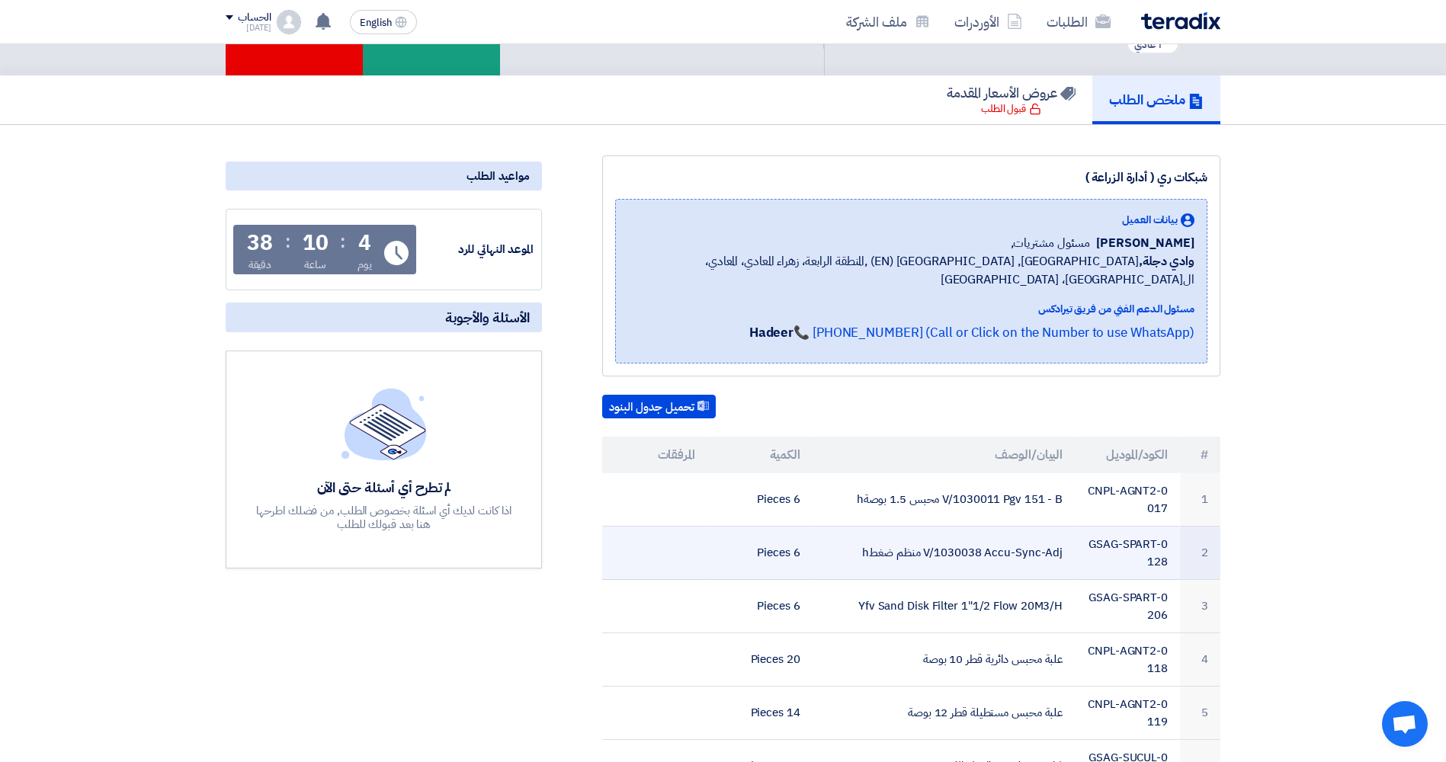
scroll to position [460, 0]
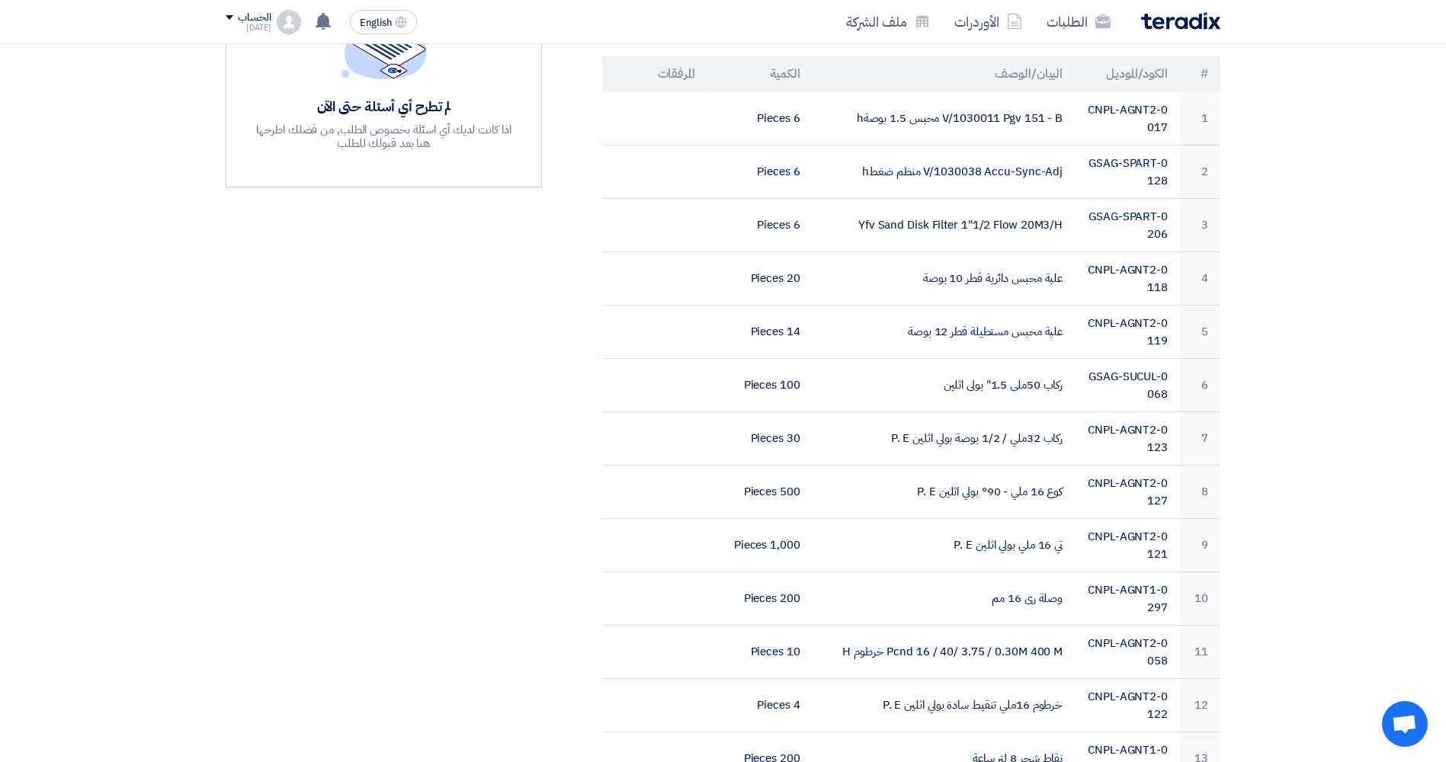
click at [617, 185] on section "شبكات ري ( أدارة الزراعة ) بيانات العميل Mohamed Farouk مسئول مشتريات, وادي دجل…" at bounding box center [723, 491] width 1446 height 1495
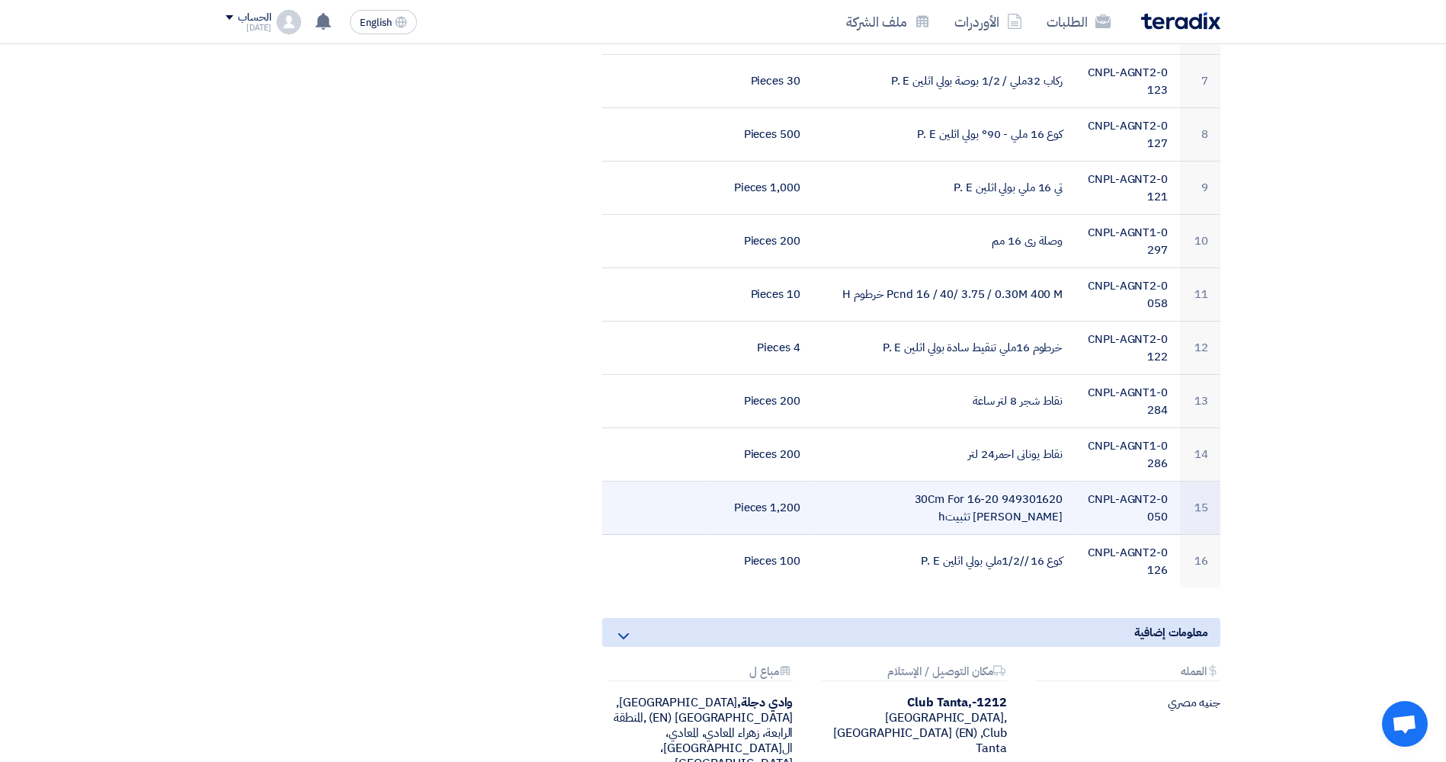
scroll to position [842, 0]
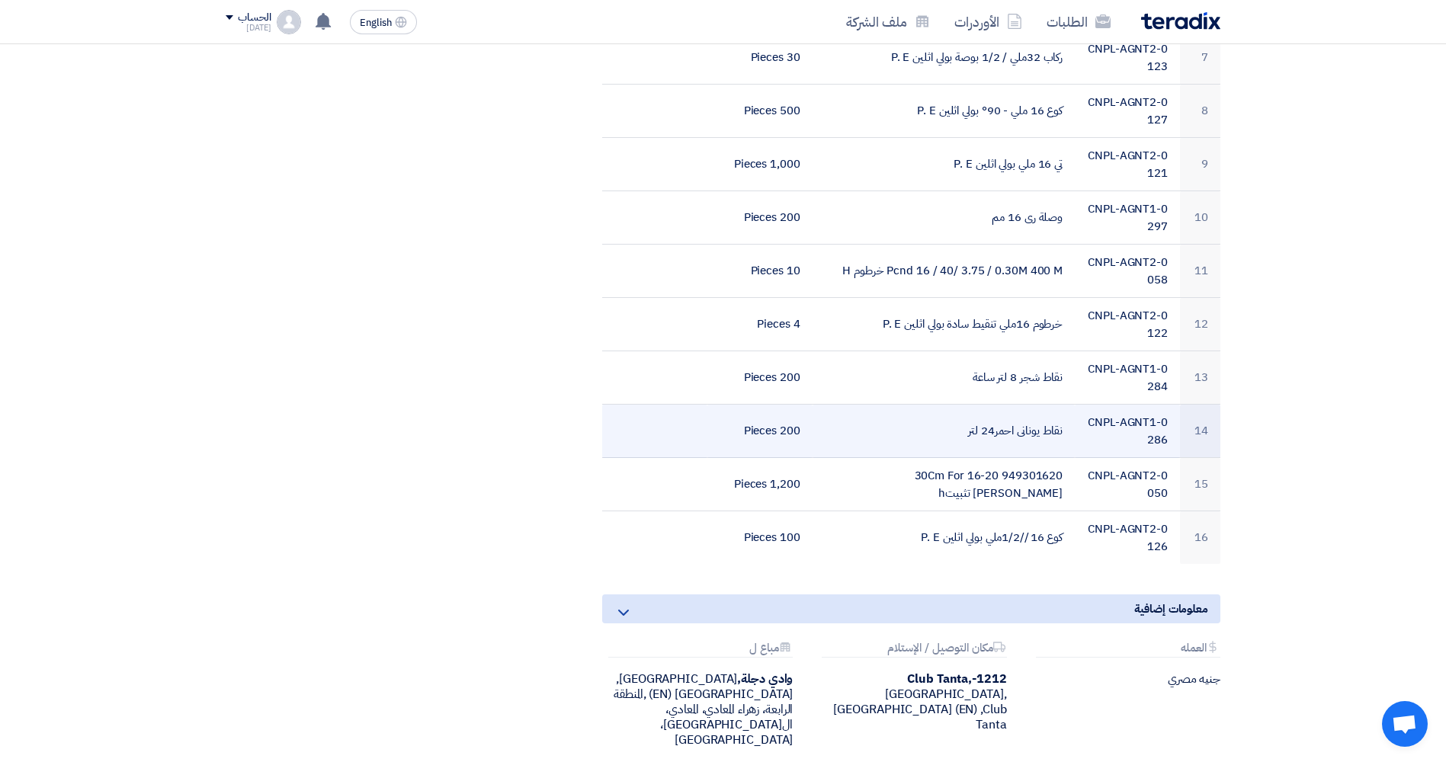
click at [617, 409] on td "نقاط يونانى احمر24 لتر" at bounding box center [944, 431] width 263 height 53
copy tr "نقاط يونانى احمر24 لتر"
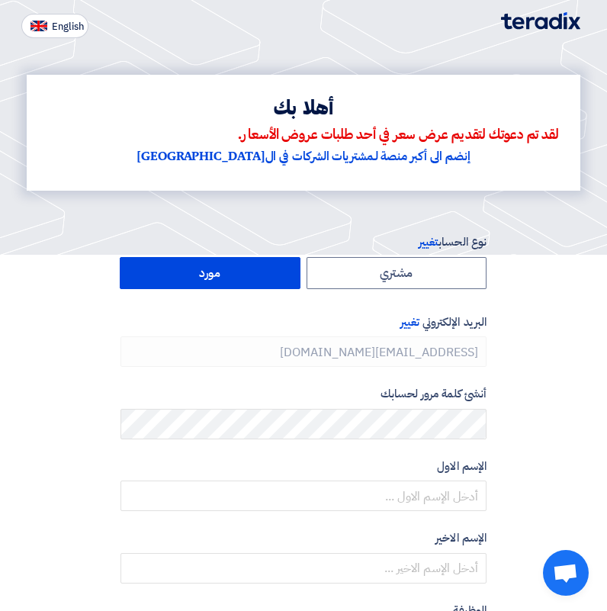
type input "[PHONE_NUMBER]"
